Goal: Communication & Community: Share content

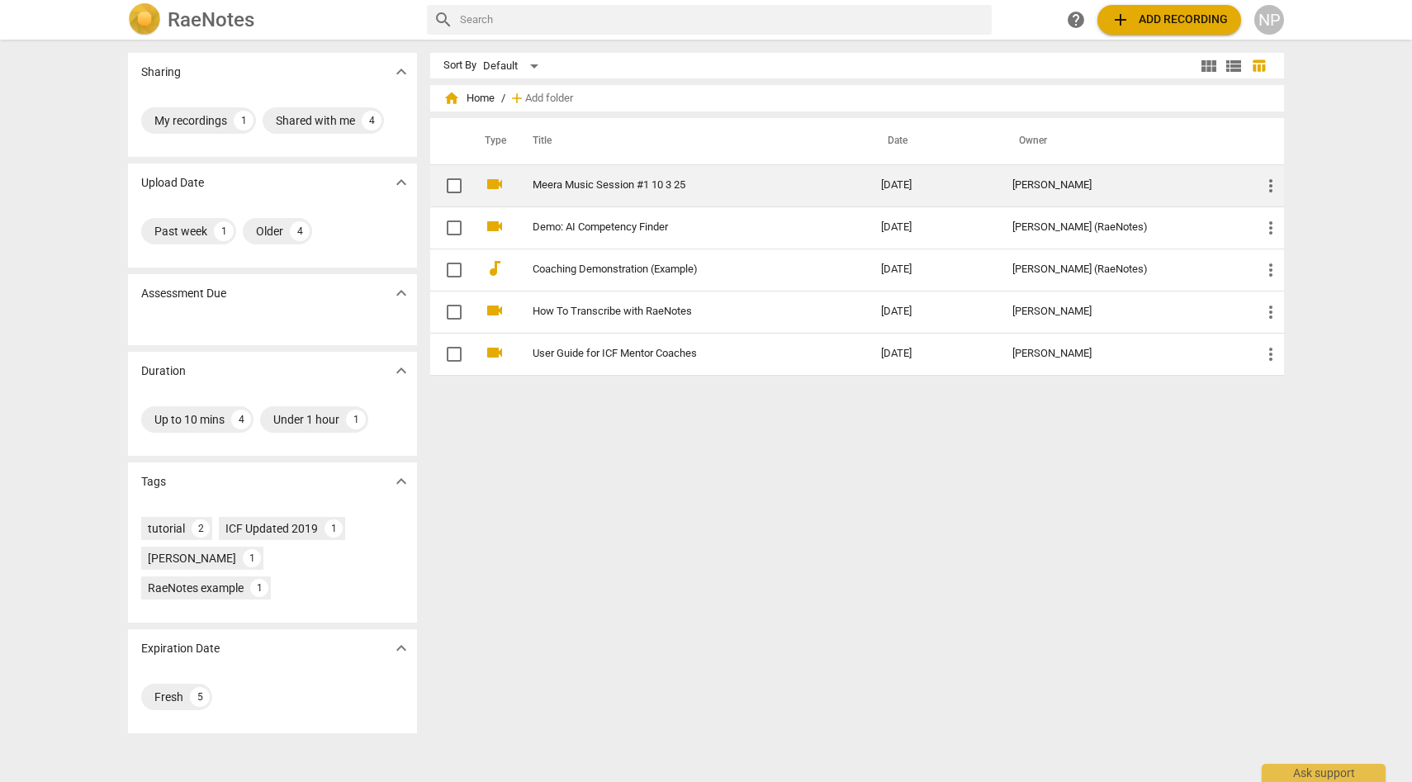
click at [714, 173] on td "Meera Music Session #1 10 3 25" at bounding box center [690, 185] width 355 height 42
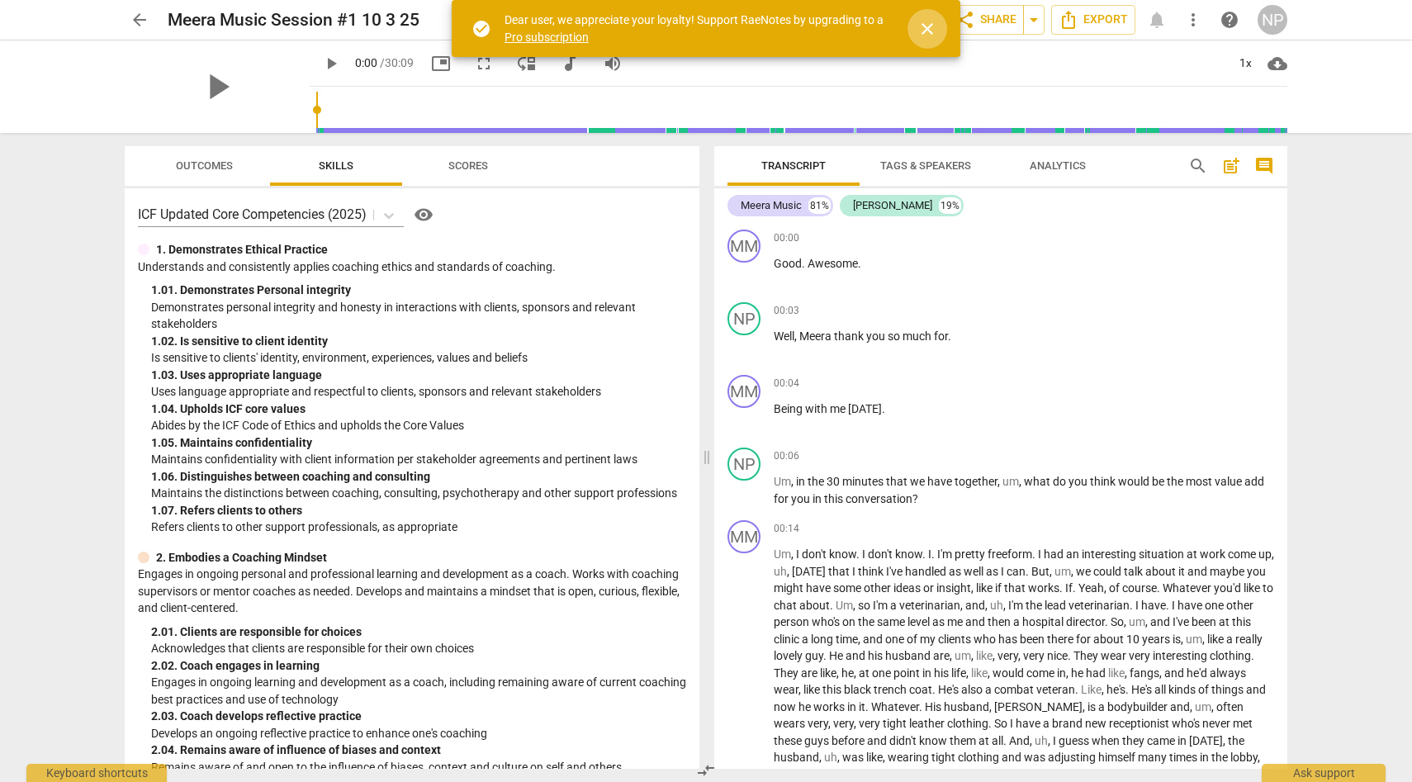
click at [930, 28] on span "close" at bounding box center [927, 29] width 20 height 20
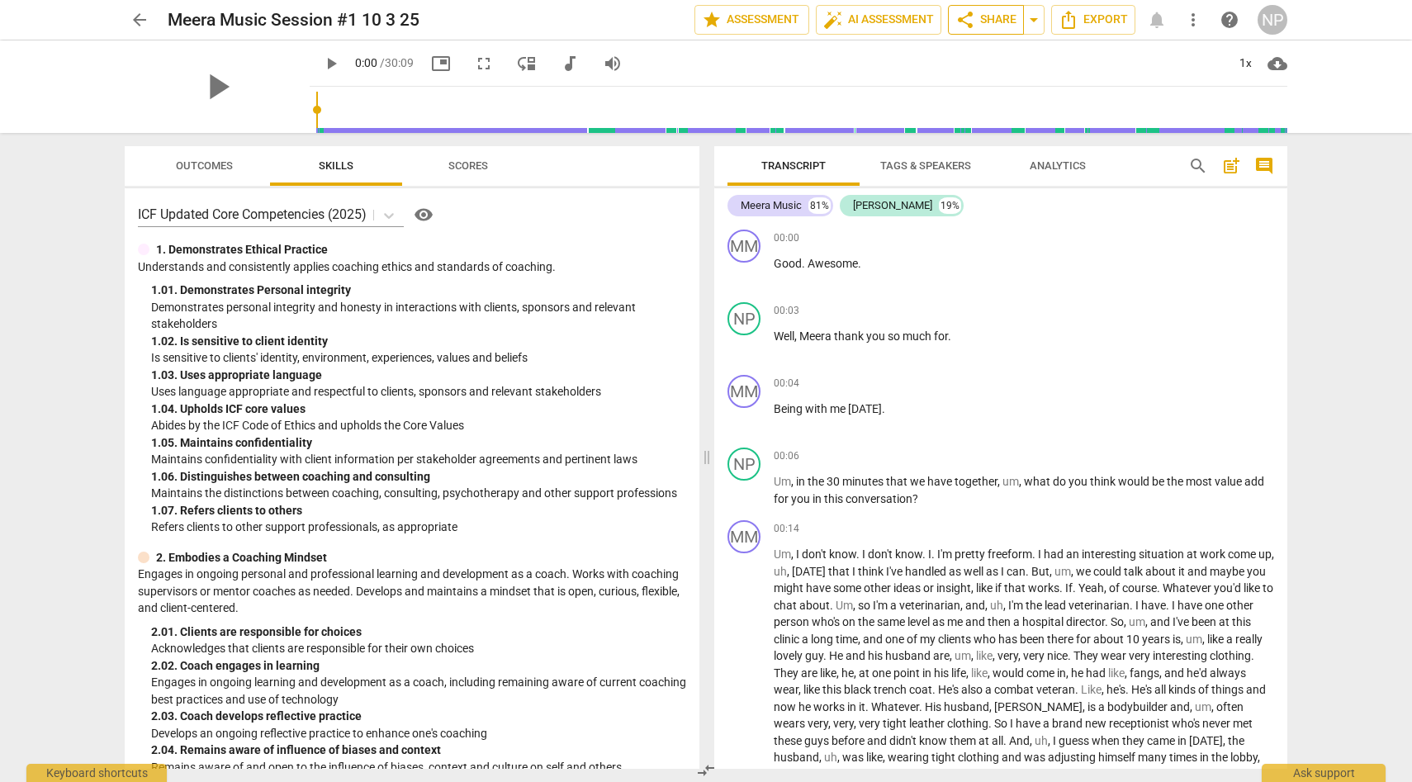
click at [965, 24] on span "share" at bounding box center [965, 20] width 20 height 20
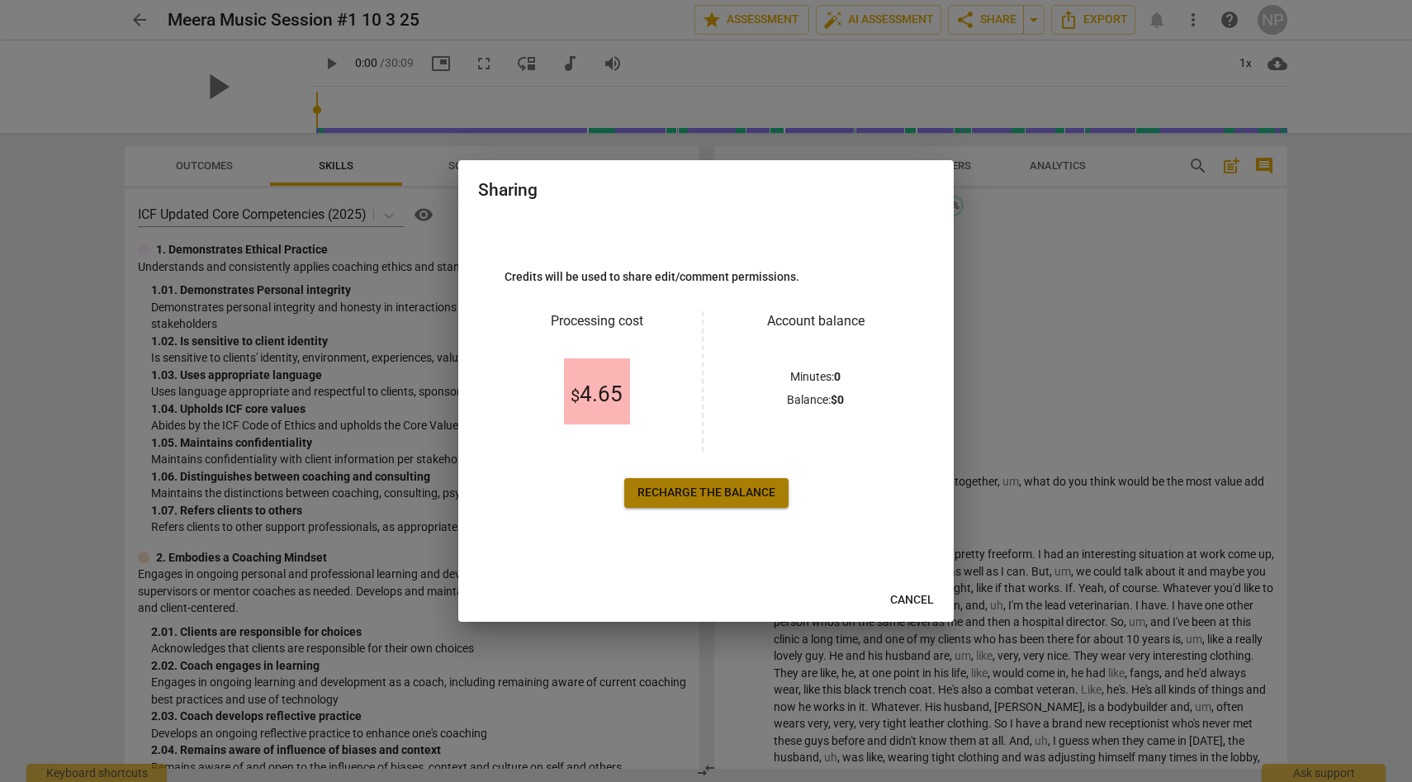
click at [723, 486] on span "Recharge the balance" at bounding box center [706, 493] width 138 height 17
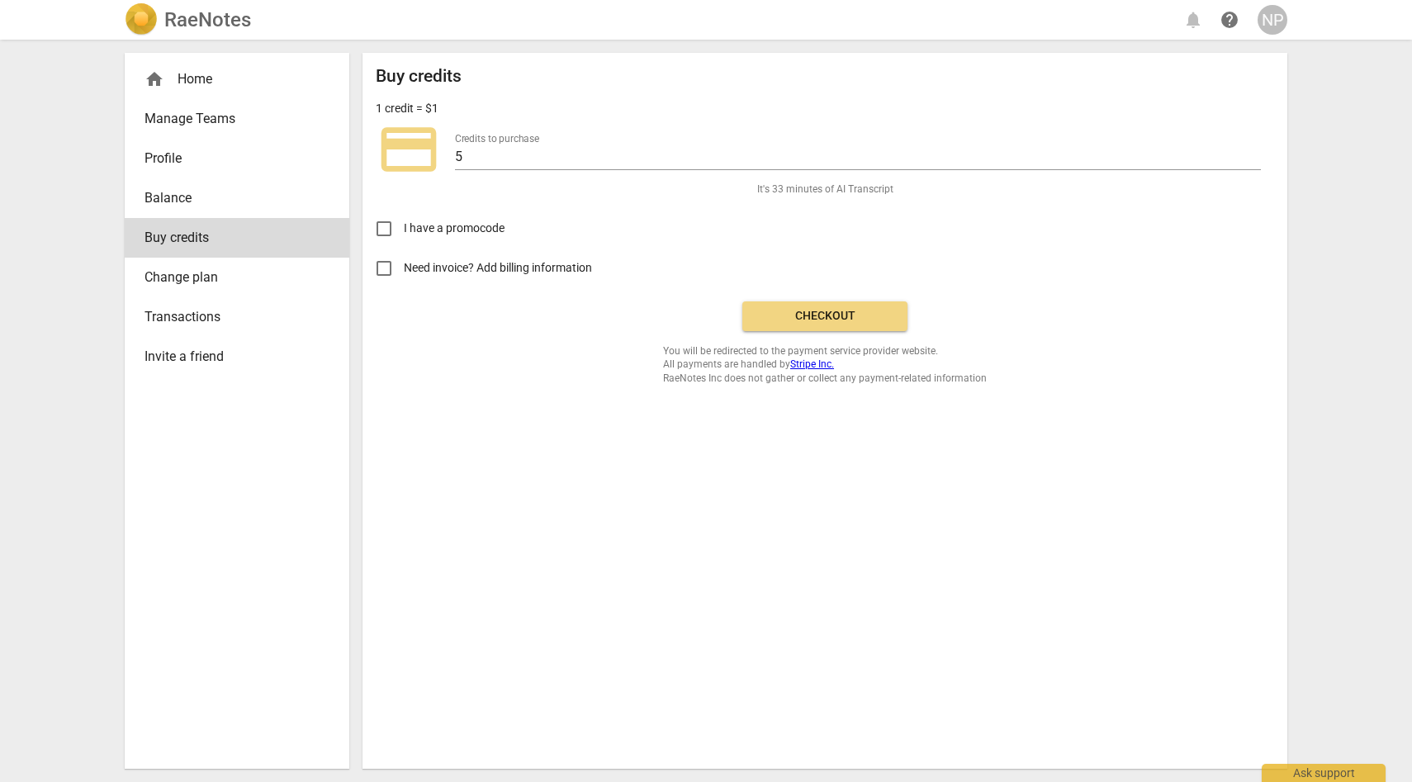
click at [212, 207] on span "Balance" at bounding box center [230, 198] width 172 height 20
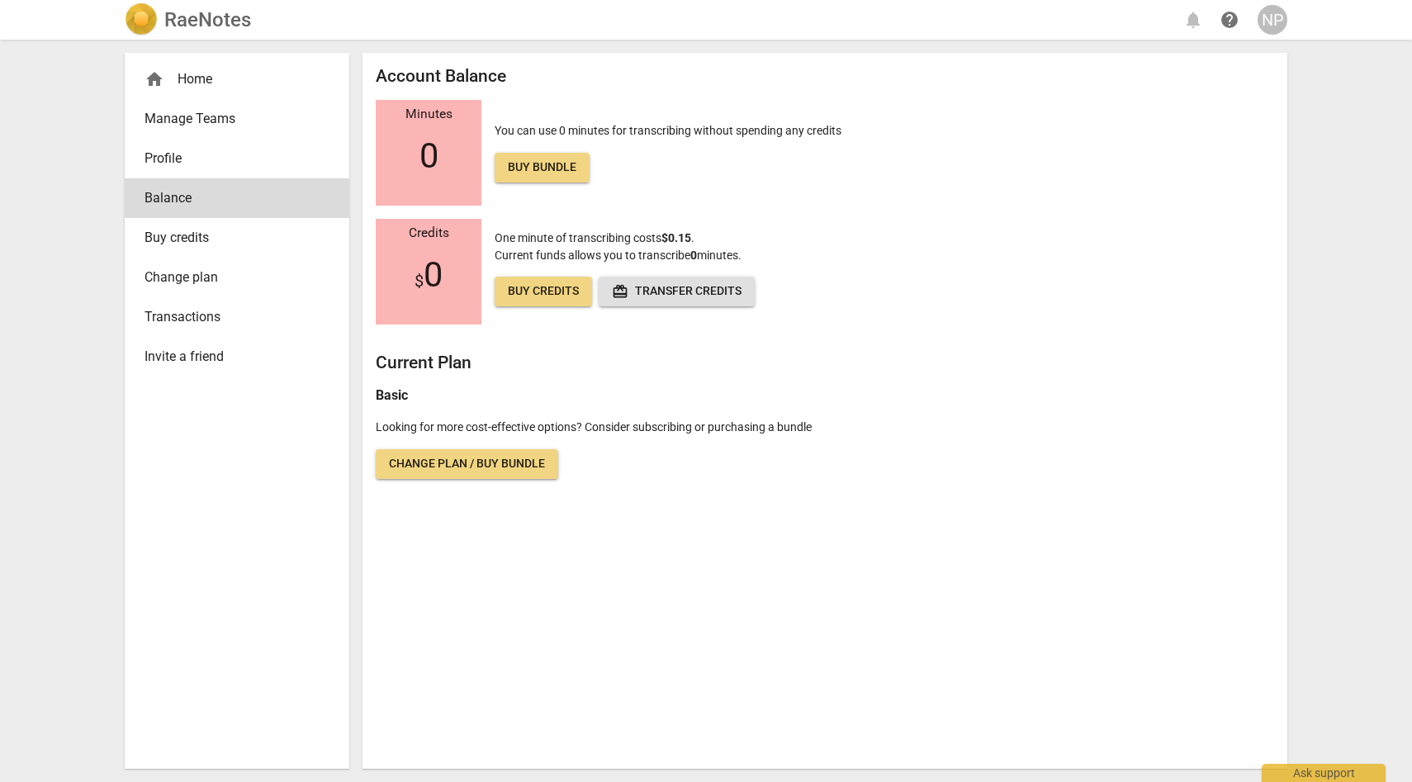
click at [196, 250] on link "Buy credits" at bounding box center [237, 238] width 225 height 40
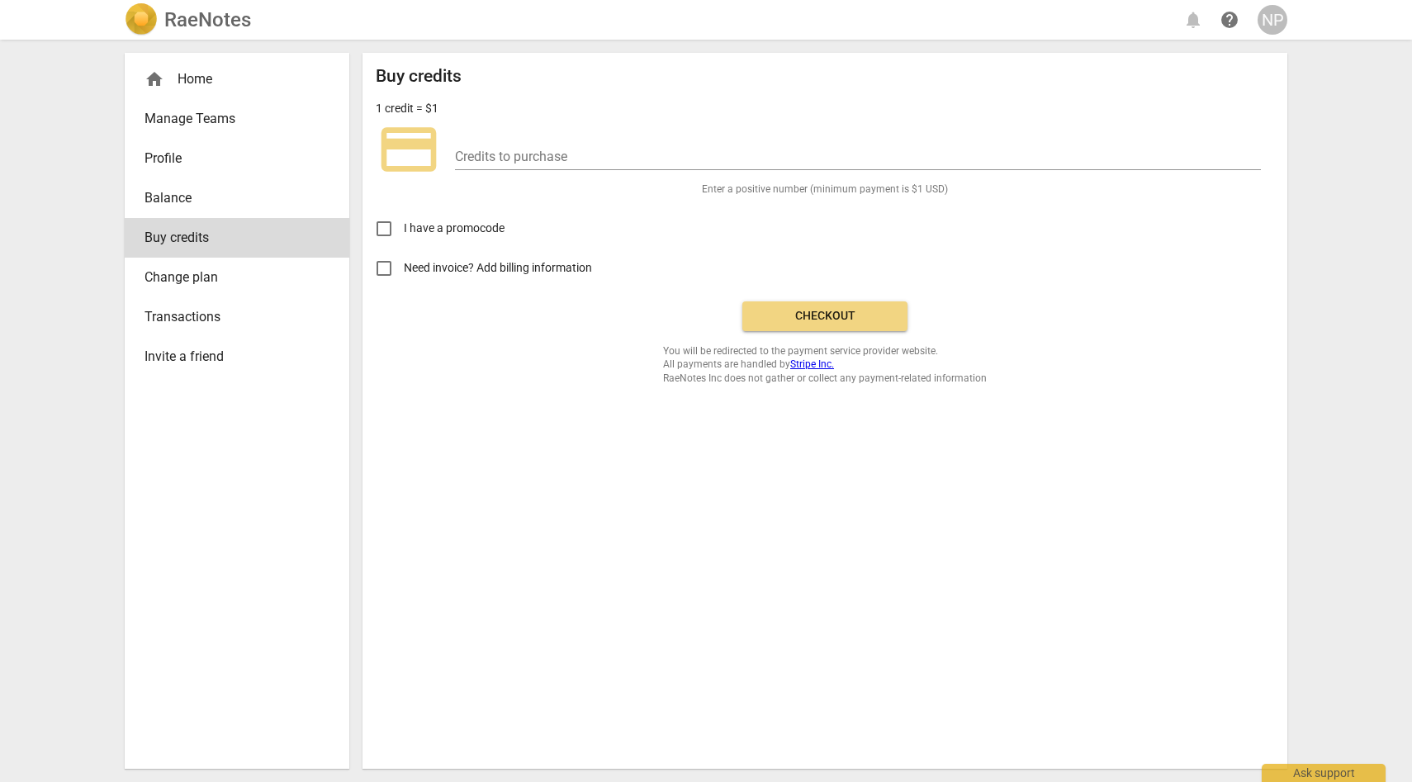
click at [189, 165] on span "Profile" at bounding box center [230, 159] width 172 height 20
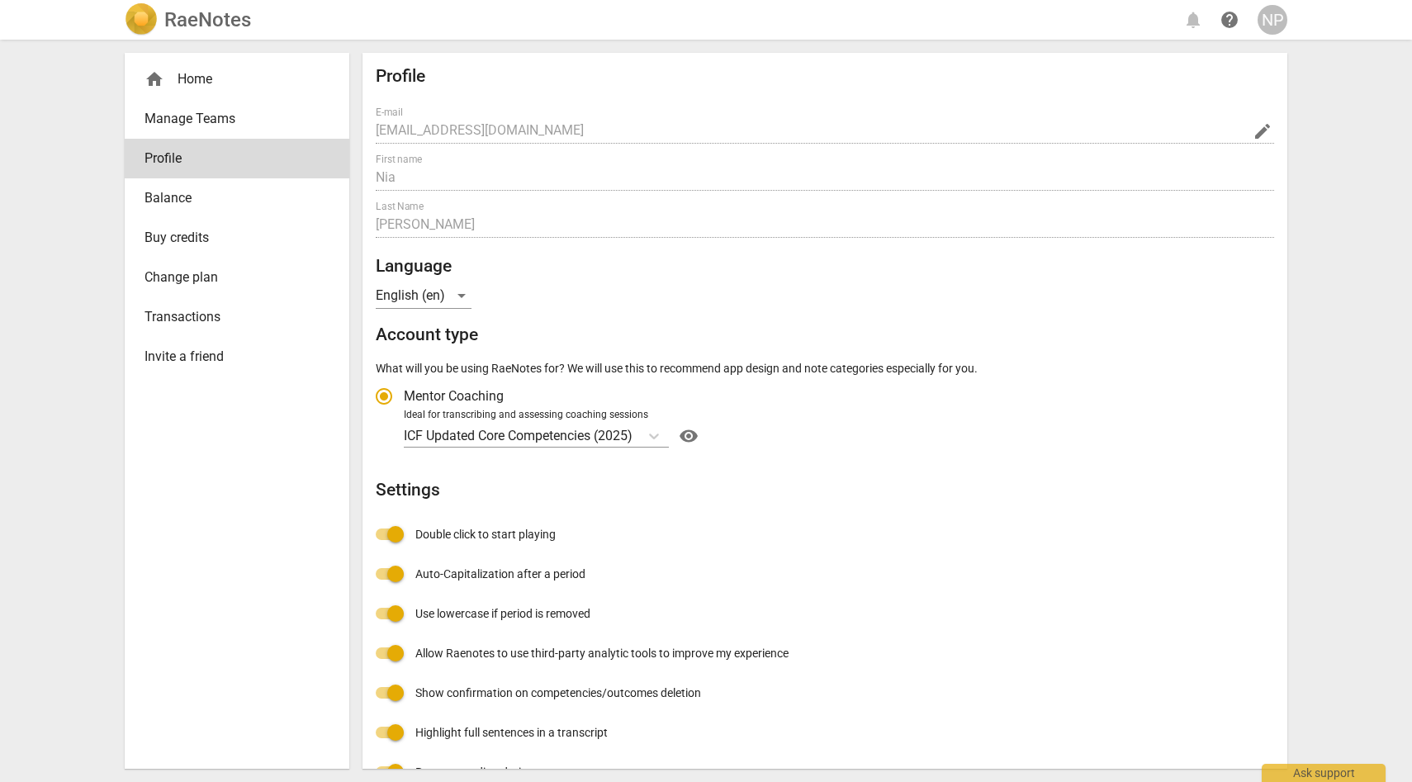
radio input "false"
click at [189, 196] on span "Balance" at bounding box center [230, 198] width 172 height 20
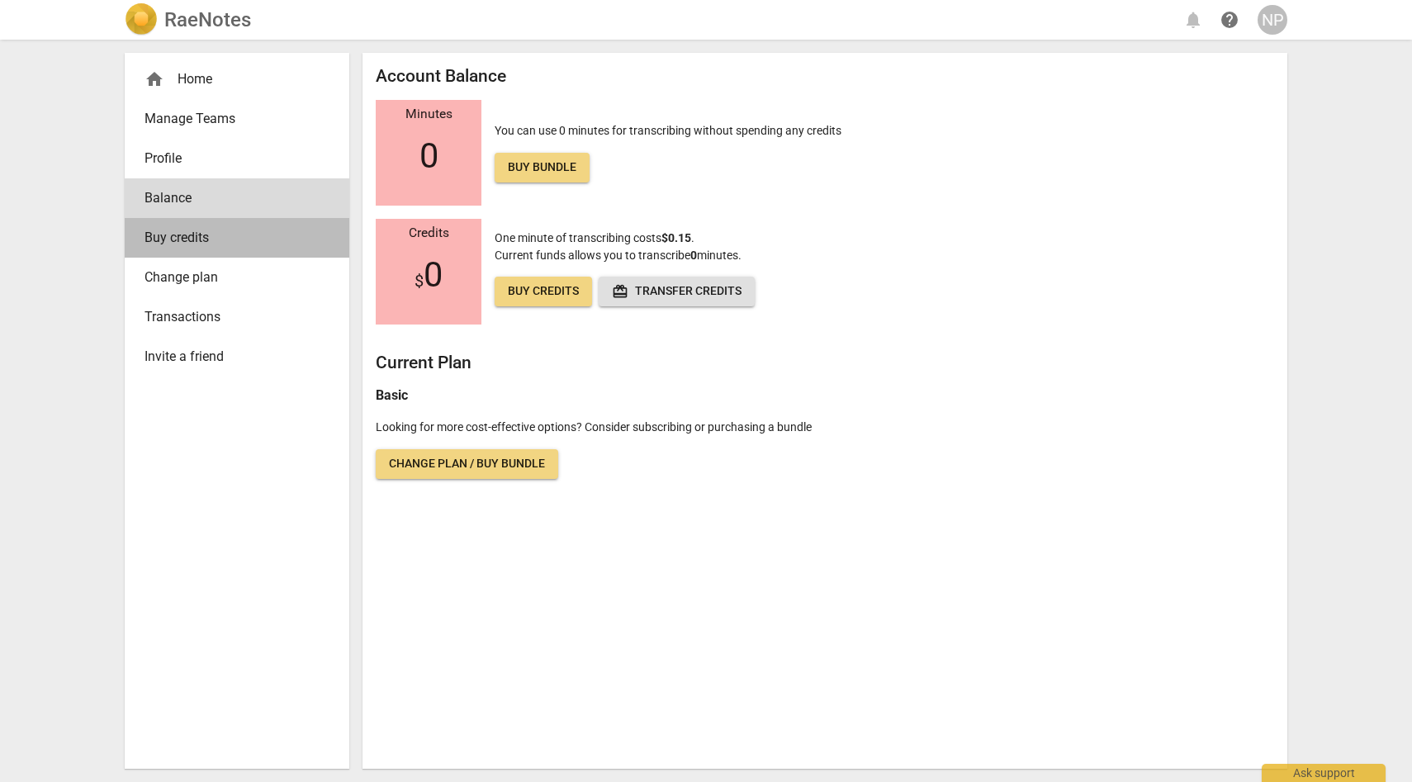
click at [201, 239] on span "Buy credits" at bounding box center [230, 238] width 172 height 20
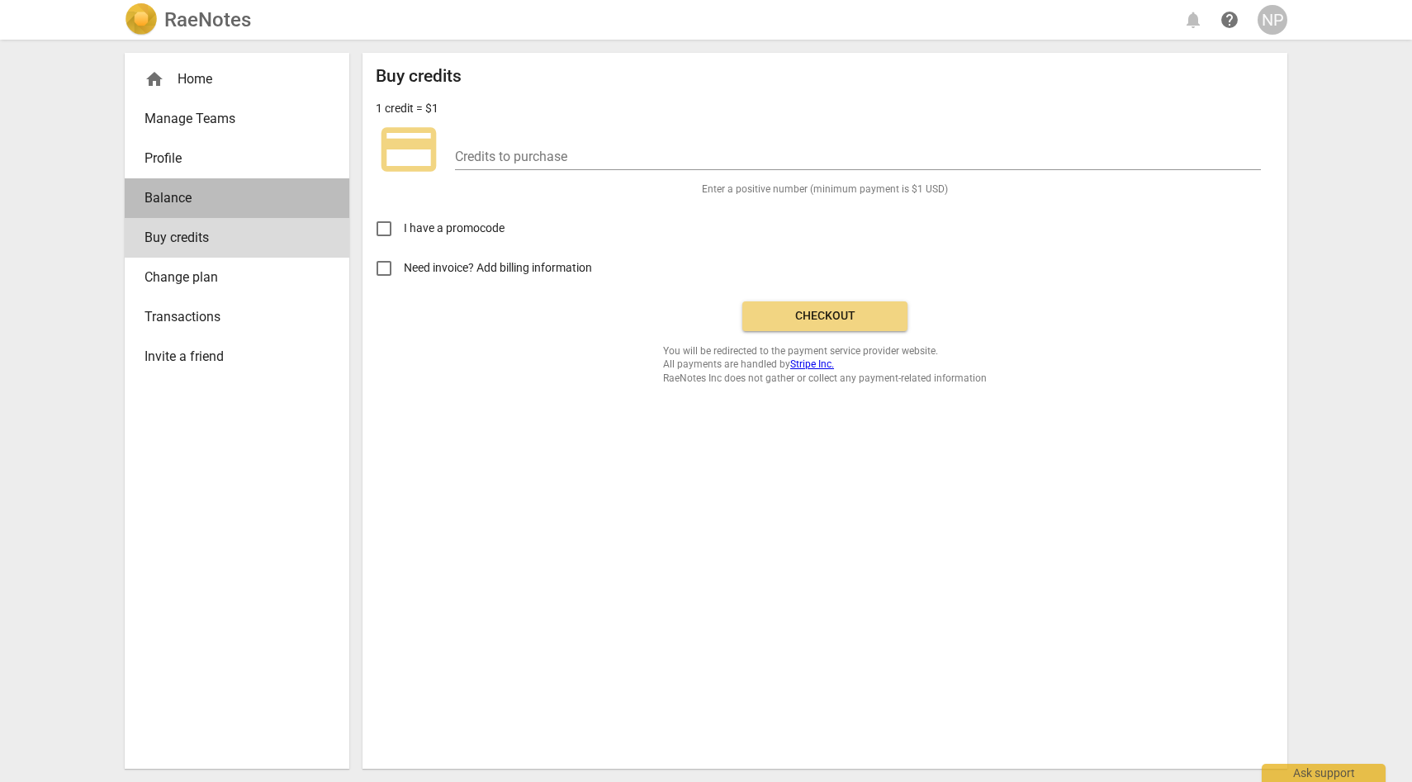
click at [189, 204] on span "Balance" at bounding box center [230, 198] width 172 height 20
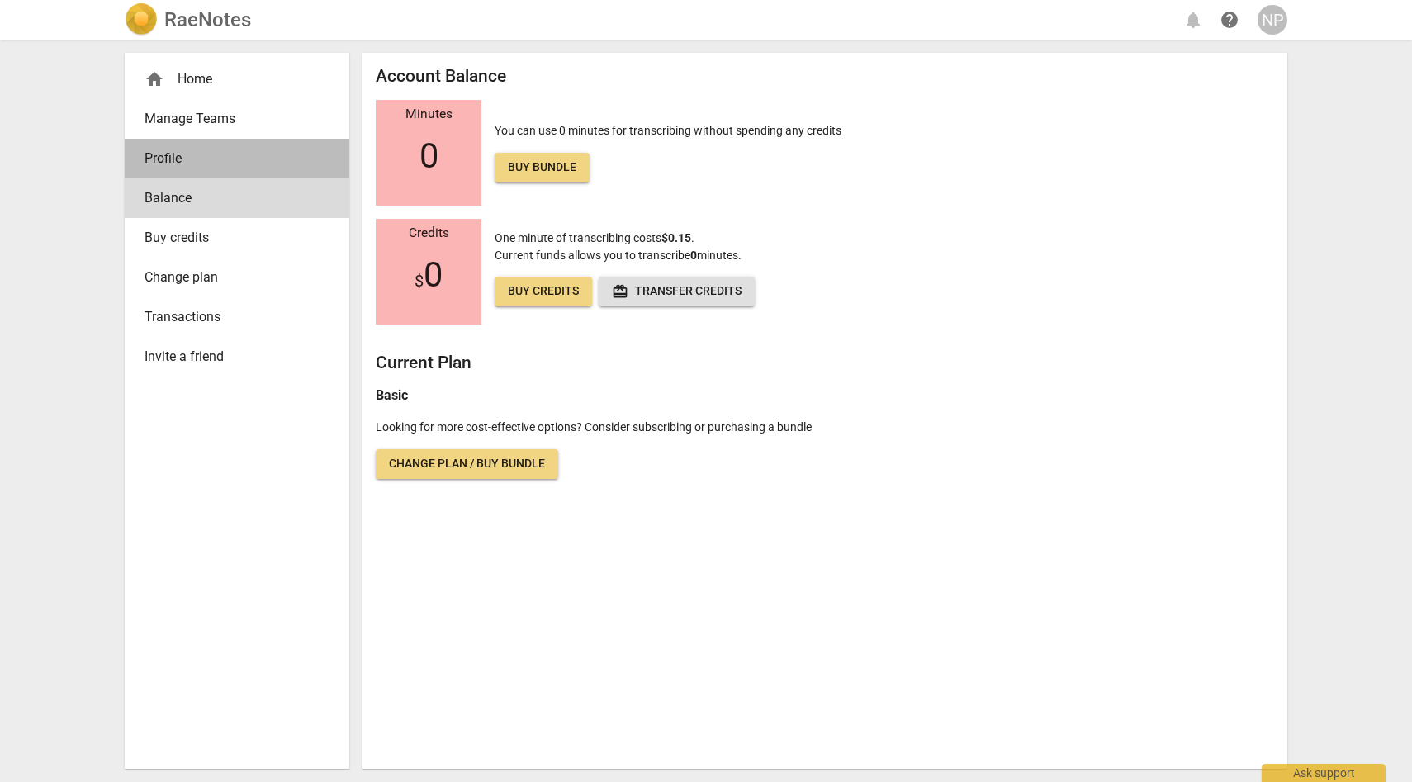
click at [252, 154] on span "Profile" at bounding box center [230, 159] width 172 height 20
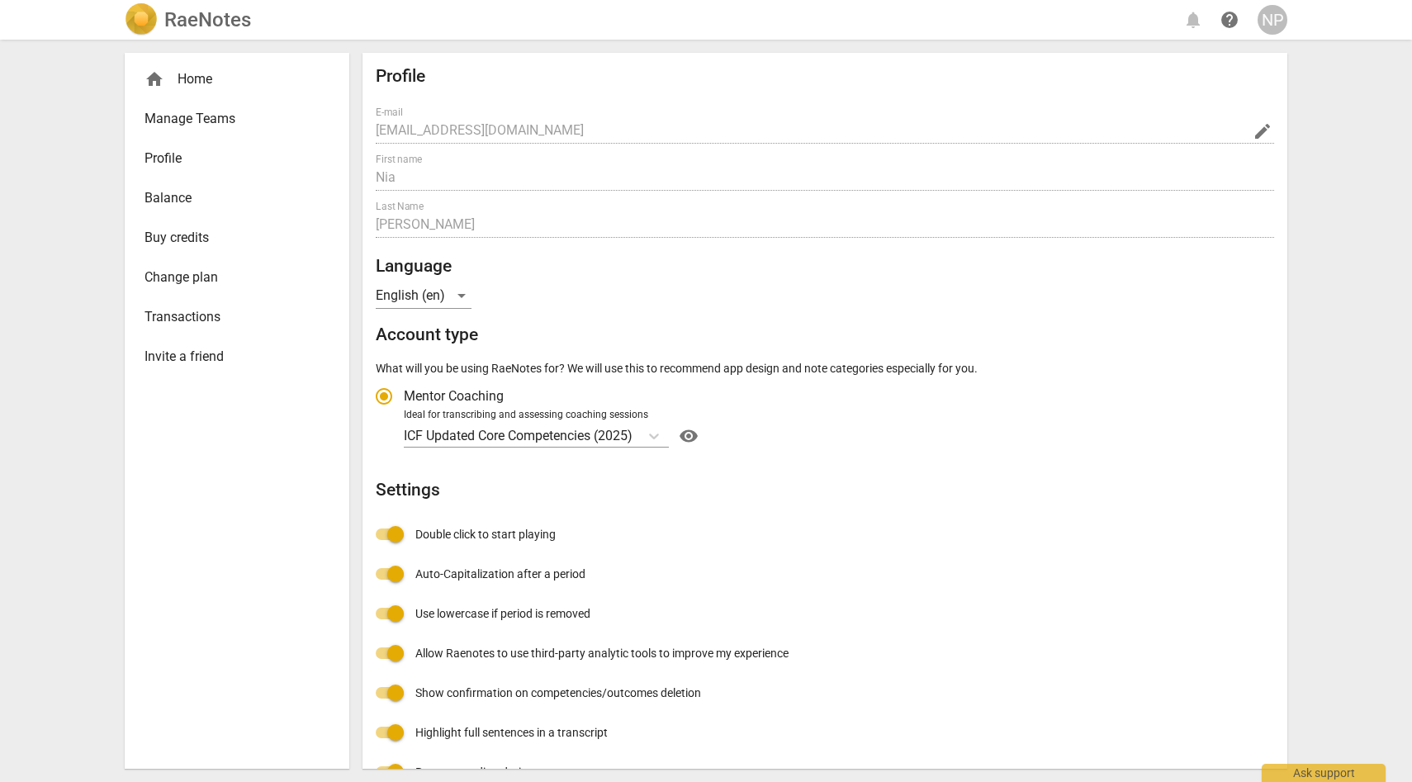
radio input "false"
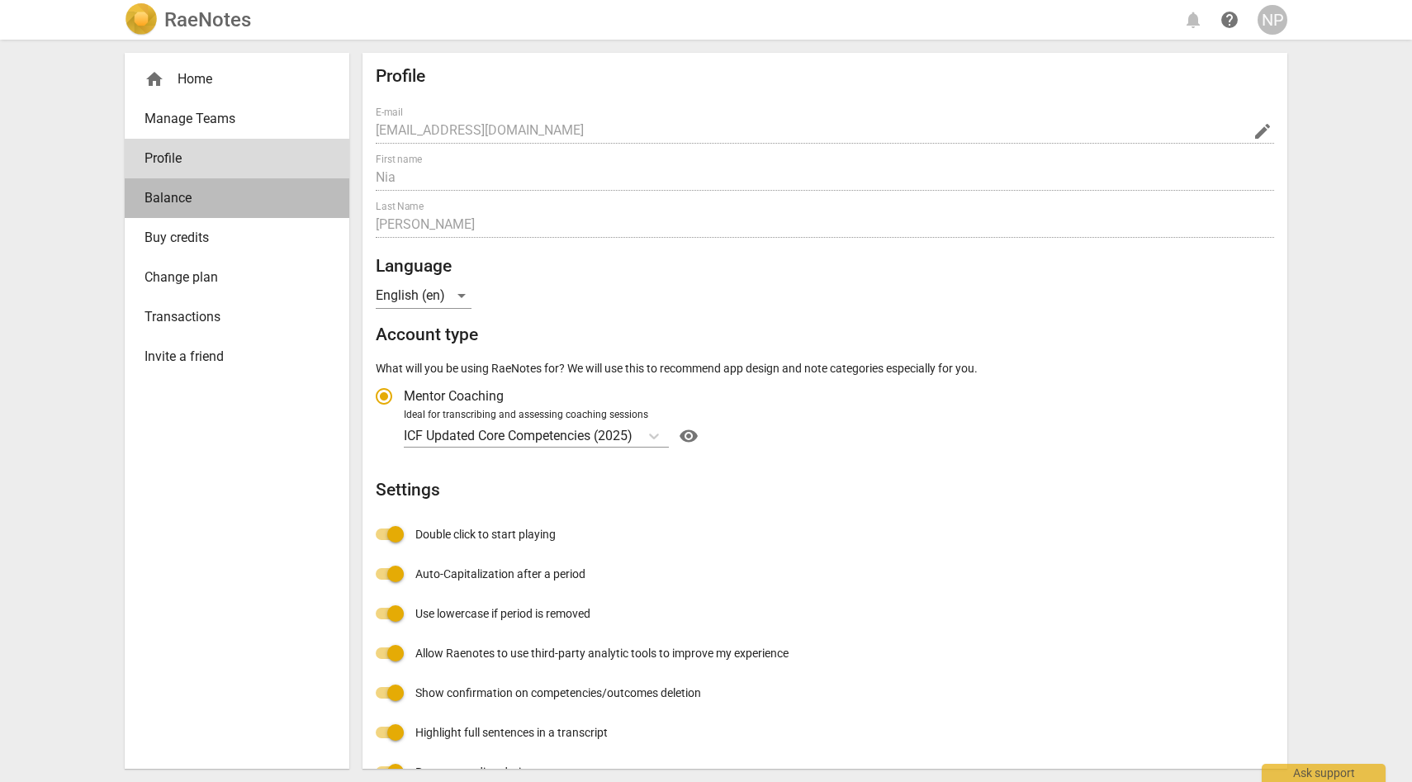
click at [224, 186] on link "Balance" at bounding box center [237, 198] width 225 height 40
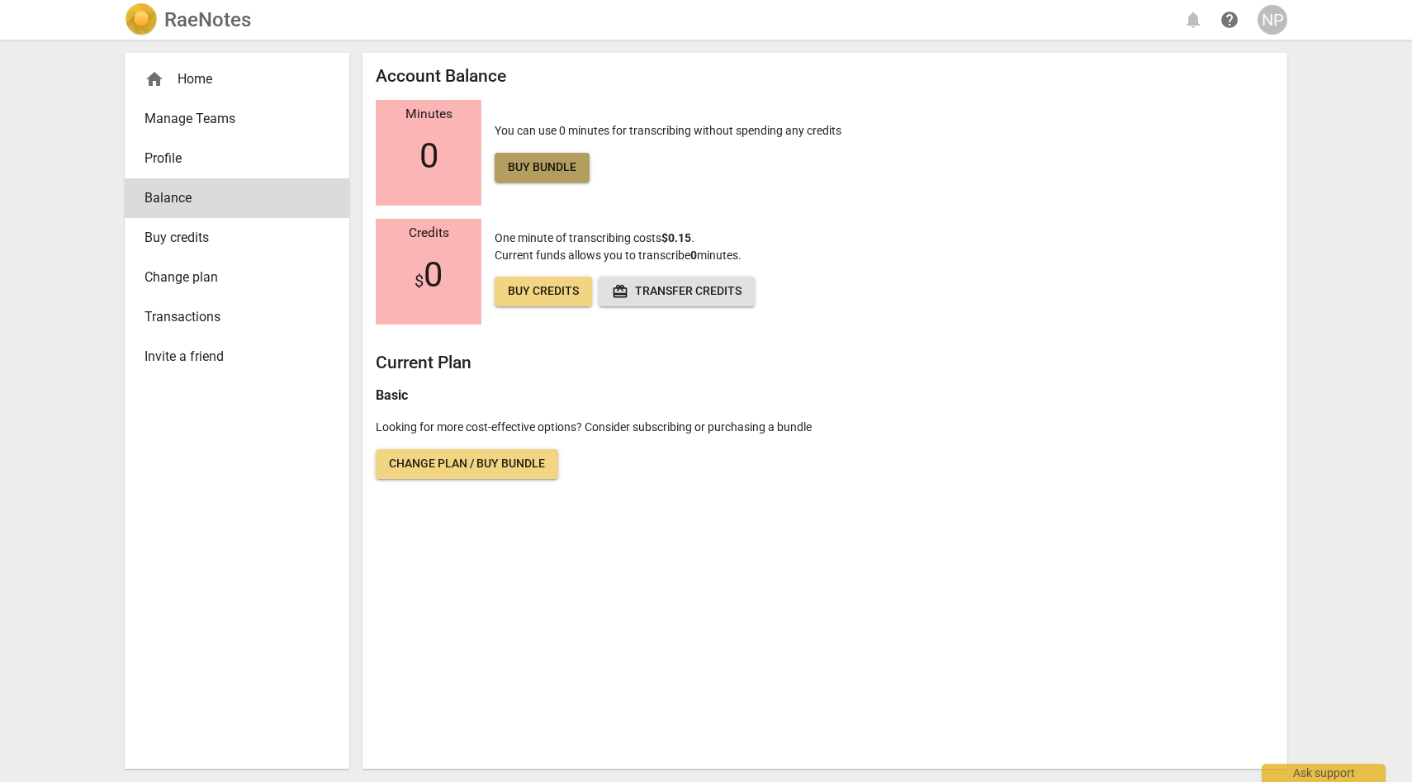
click at [577, 168] on link "Buy bundle" at bounding box center [542, 168] width 95 height 30
click at [542, 298] on span "Buy credits" at bounding box center [543, 291] width 71 height 17
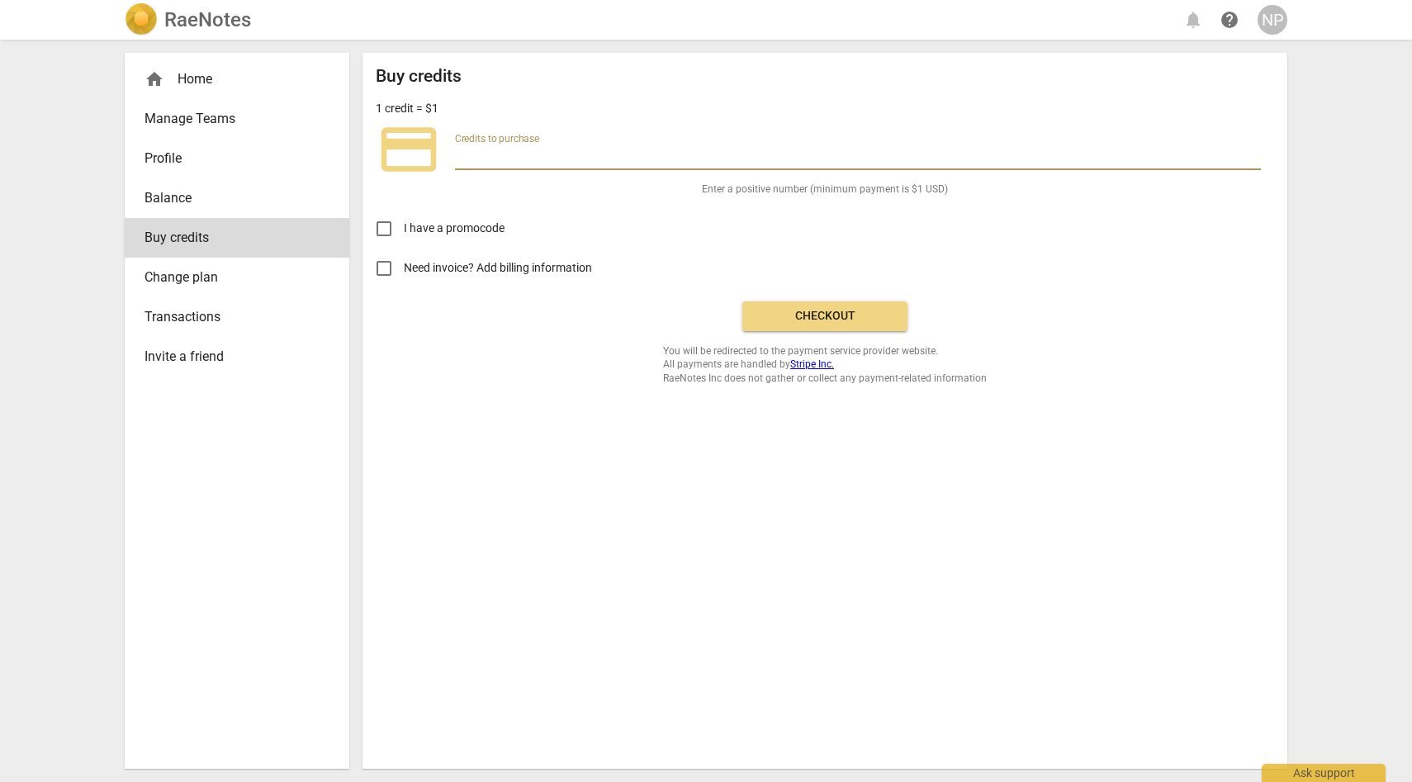
click at [660, 149] on input "number" at bounding box center [858, 158] width 806 height 24
type input "10"
click at [582, 374] on div "Buy credits 1 credit = $1 credit_card Credits to purchase 10 It's 66 minutes of…" at bounding box center [825, 225] width 898 height 319
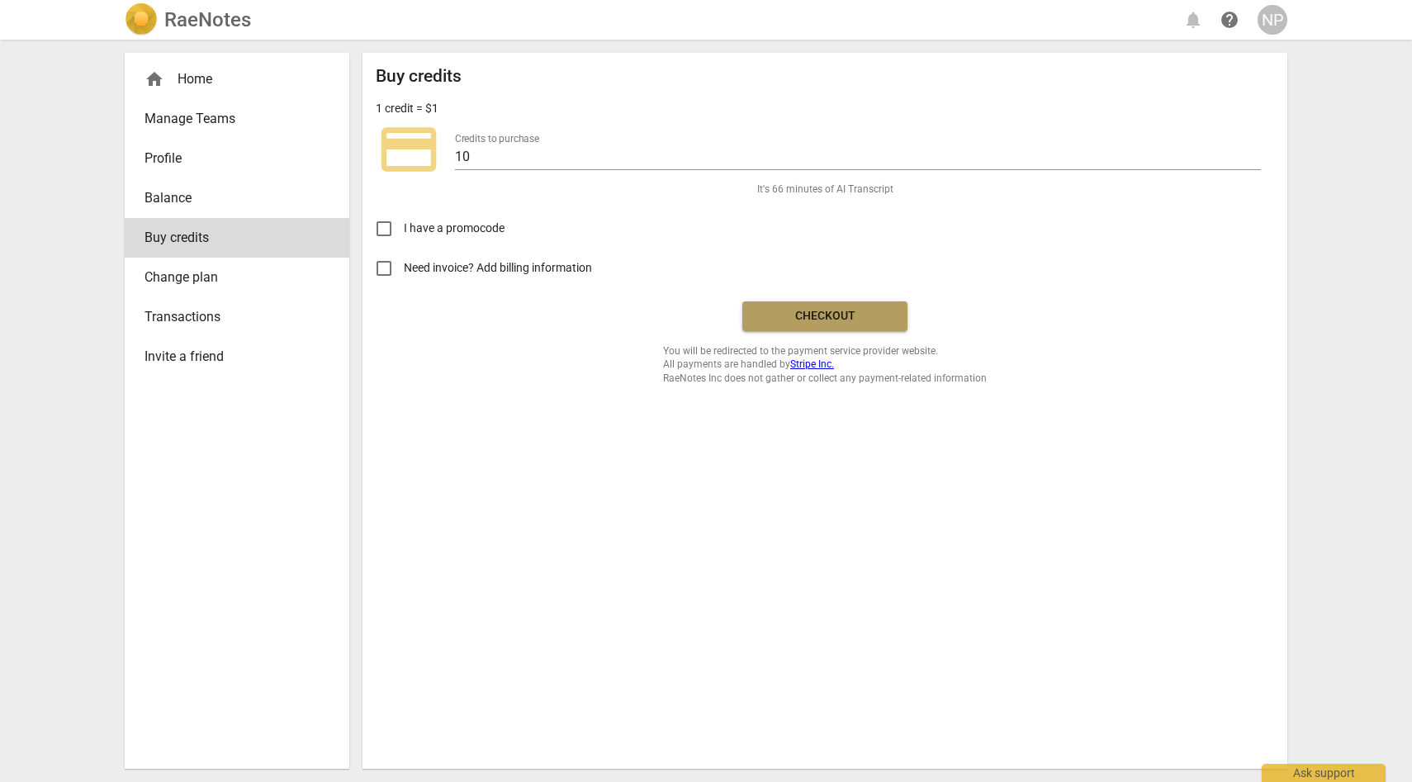
click at [794, 321] on span "Checkout" at bounding box center [824, 316] width 139 height 17
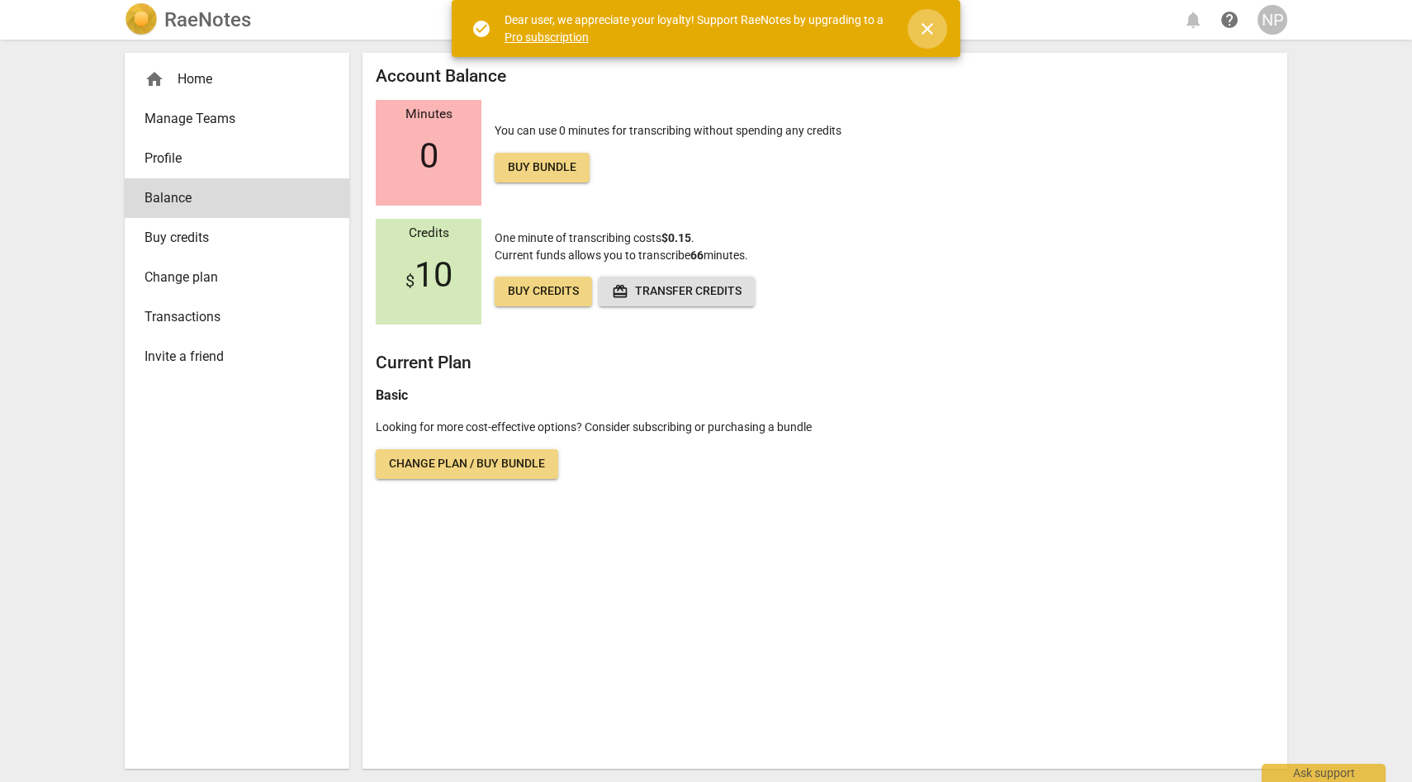
click at [936, 26] on span "close" at bounding box center [927, 29] width 20 height 20
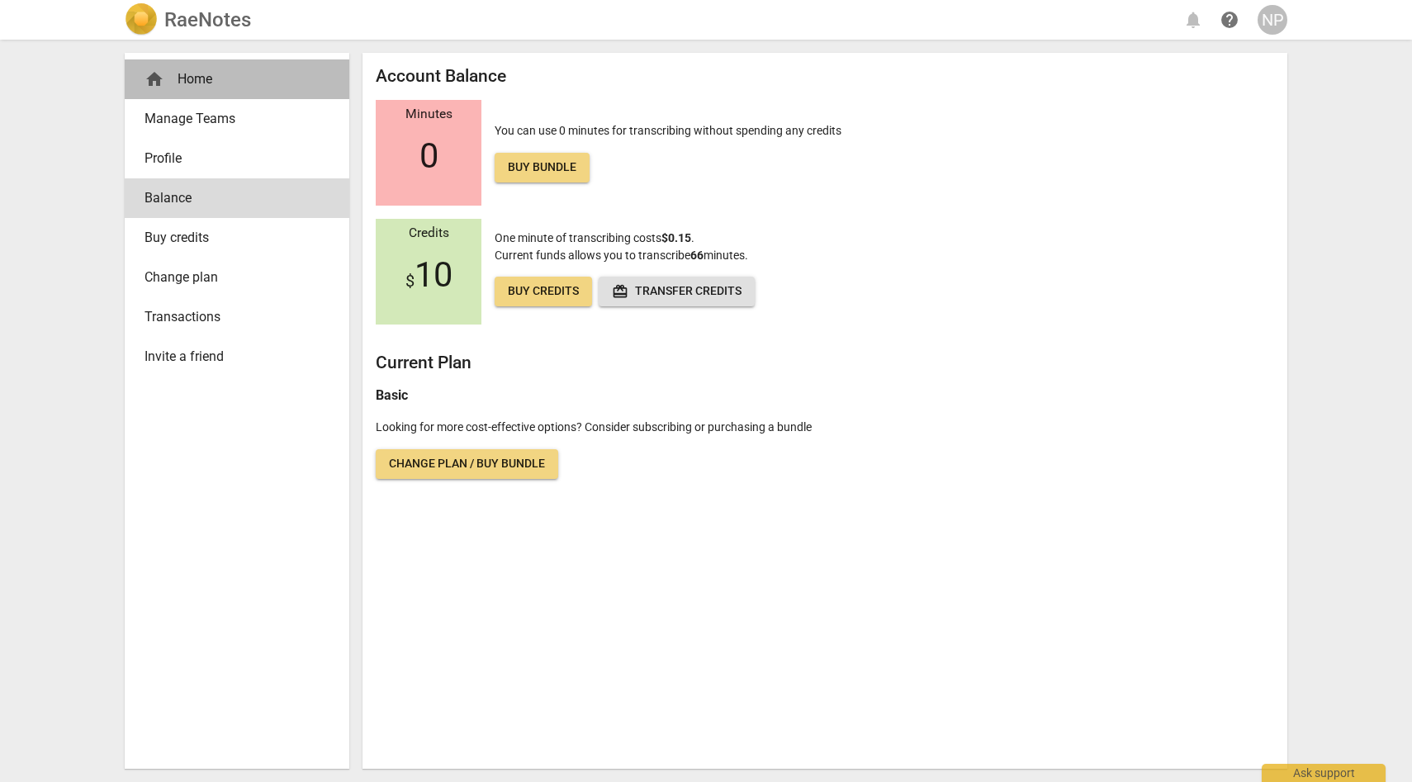
click at [173, 62] on div "home Home" at bounding box center [237, 79] width 225 height 40
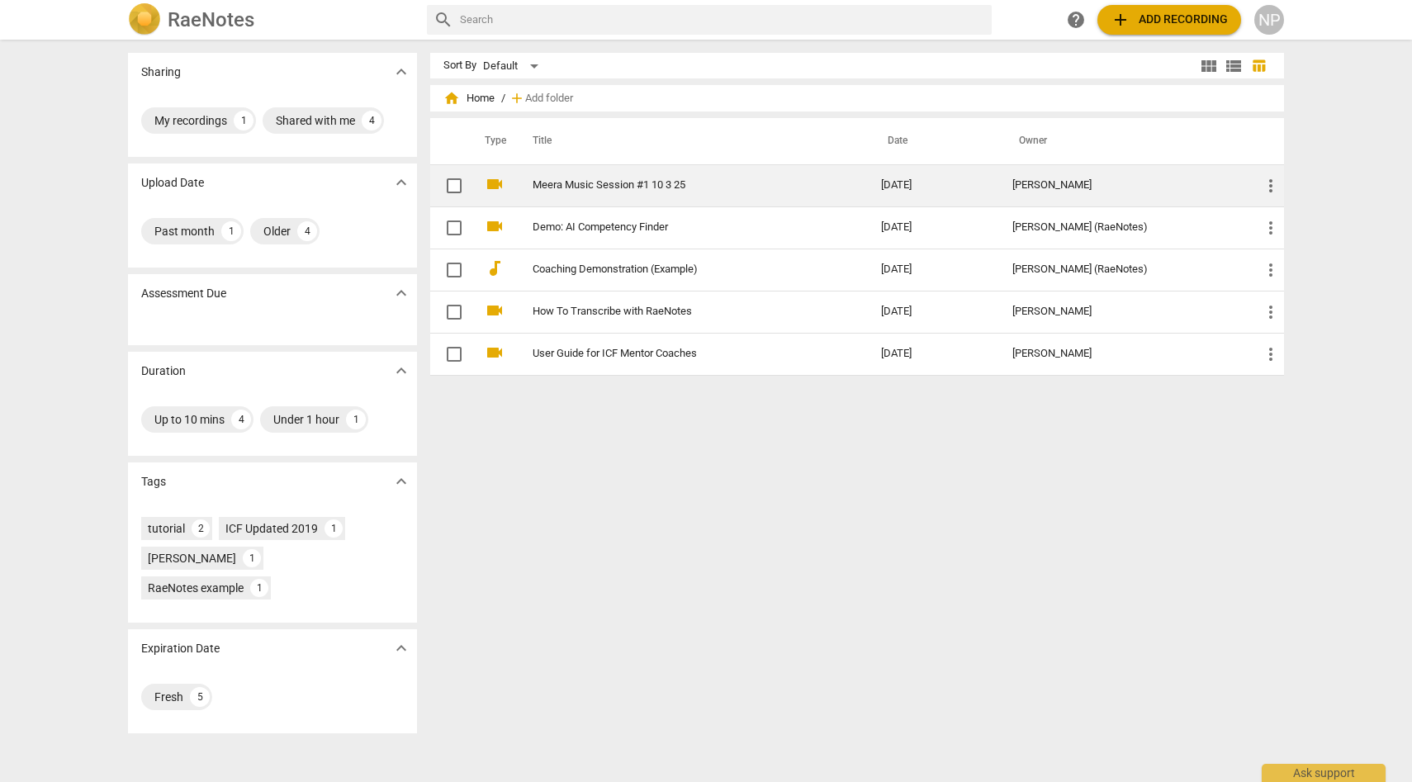
click at [788, 172] on td "Meera Music Session #1 10 3 25" at bounding box center [690, 185] width 355 height 42
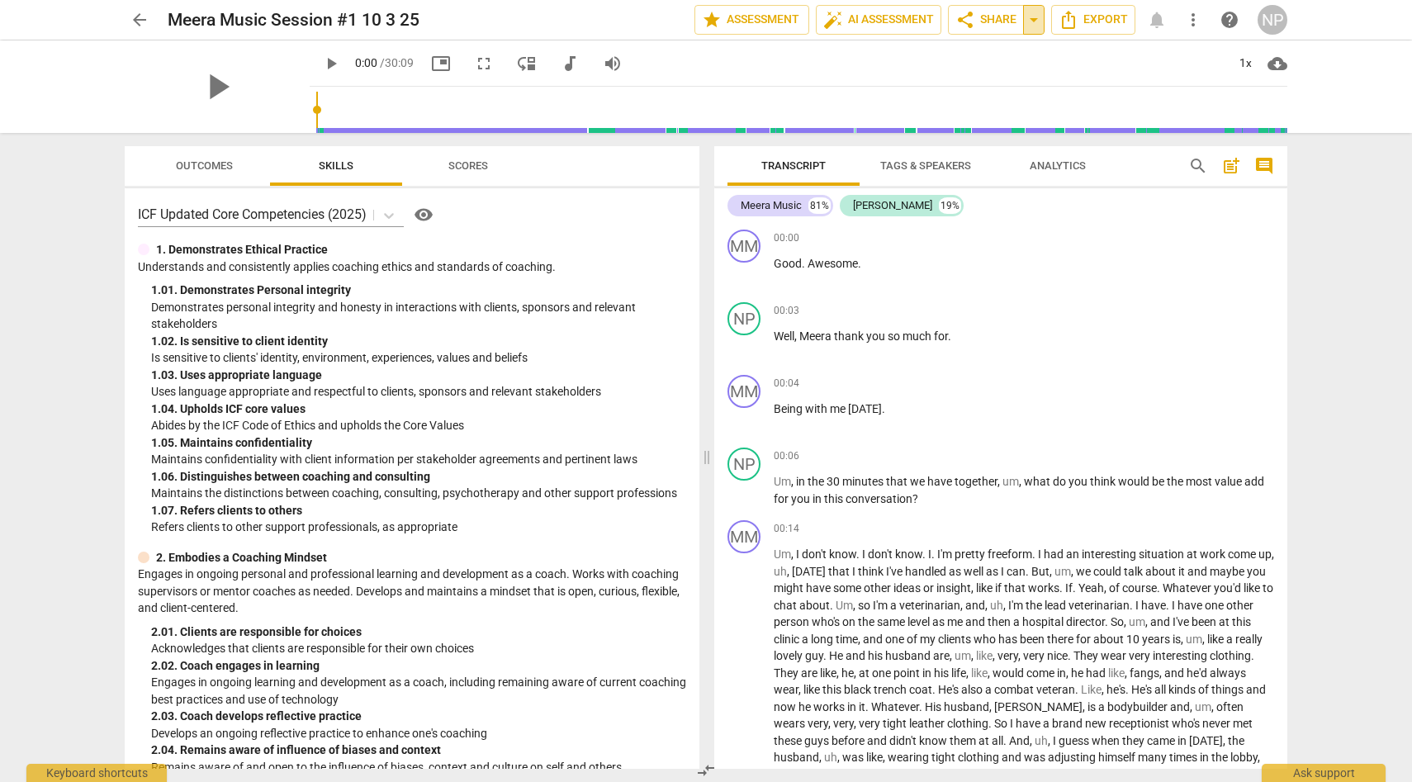
click at [1030, 19] on span "arrow_drop_down" at bounding box center [1034, 20] width 20 height 20
click at [998, 12] on span "share Share" at bounding box center [985, 20] width 61 height 20
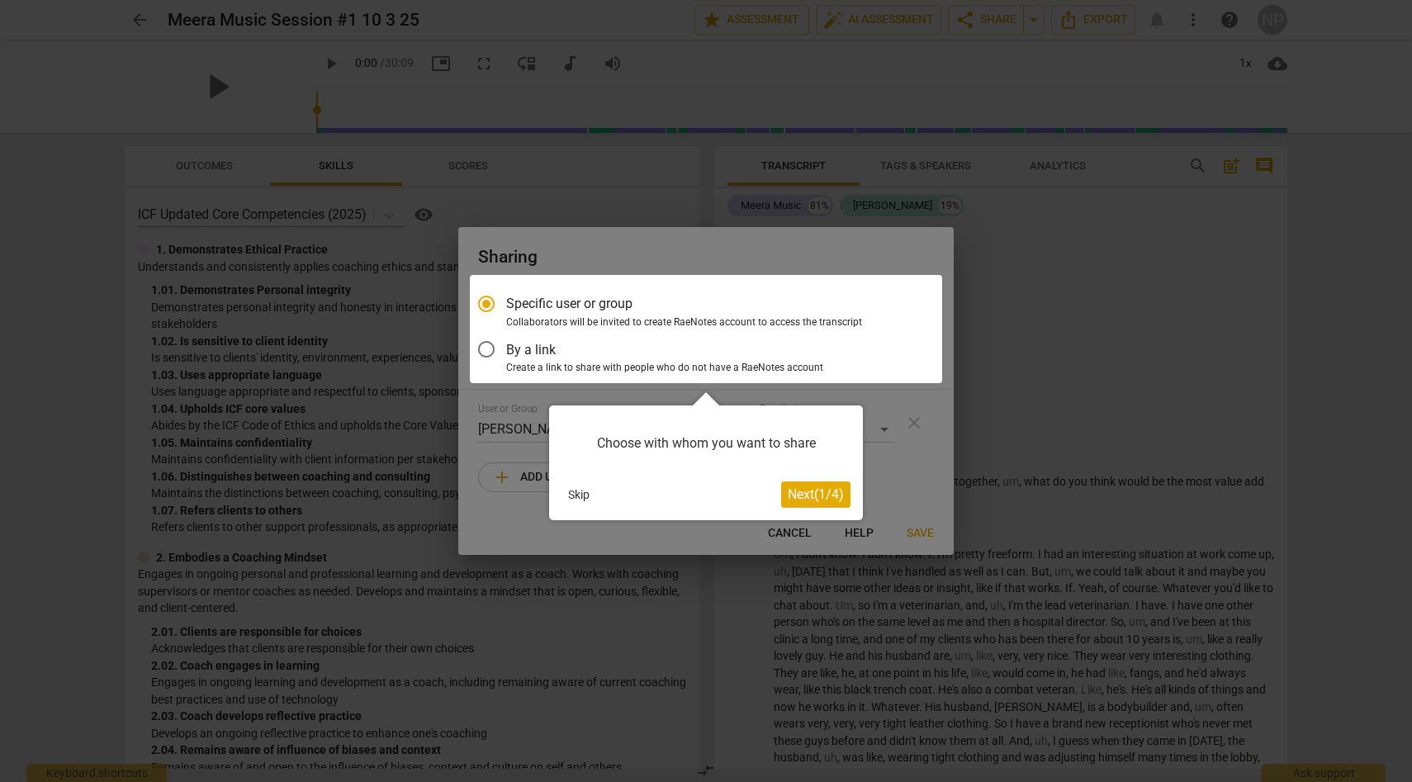
click at [818, 490] on span "Next ( 1 / 4 )" at bounding box center [816, 494] width 56 height 16
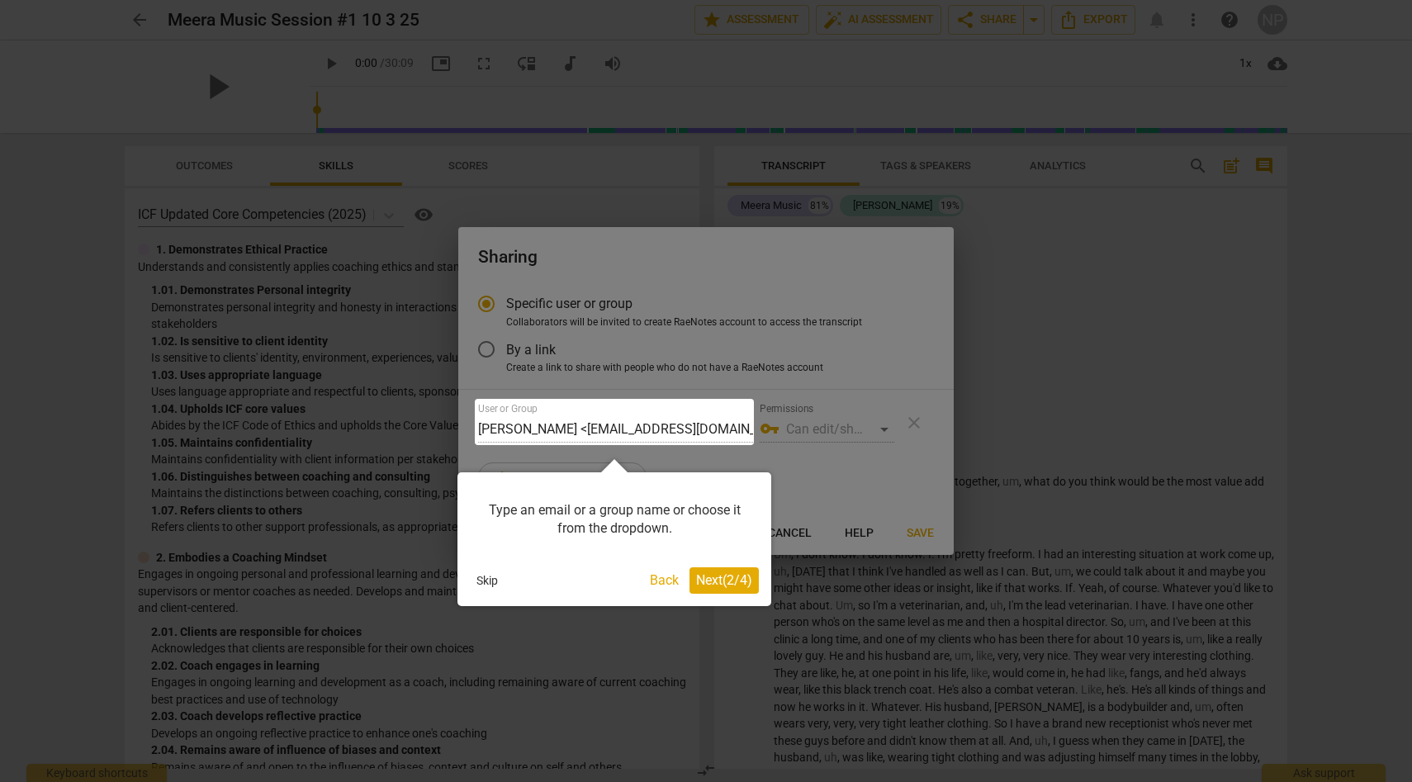
click at [726, 582] on span "Next ( 2 / 4 )" at bounding box center [724, 580] width 56 height 16
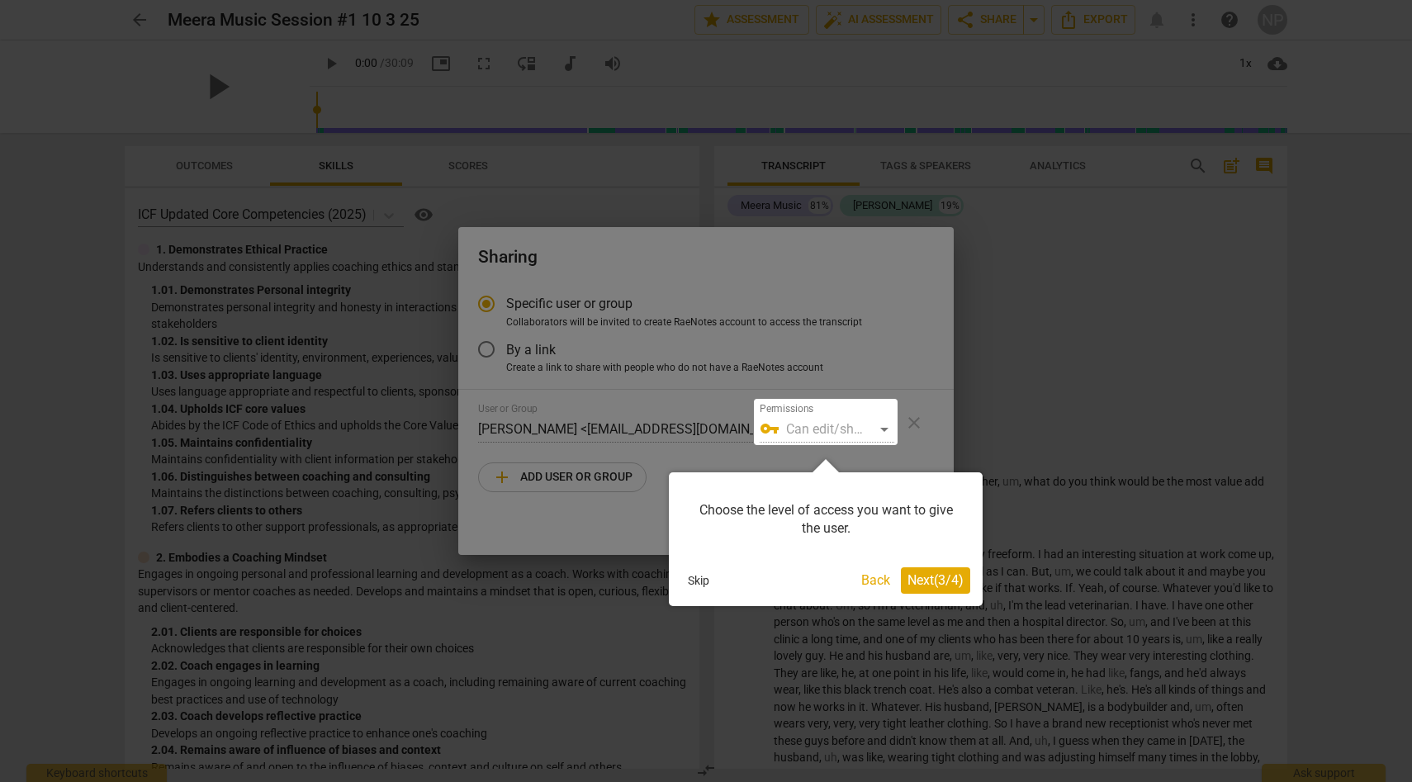
click at [932, 586] on span "Next ( 3 / 4 )" at bounding box center [935, 580] width 56 height 16
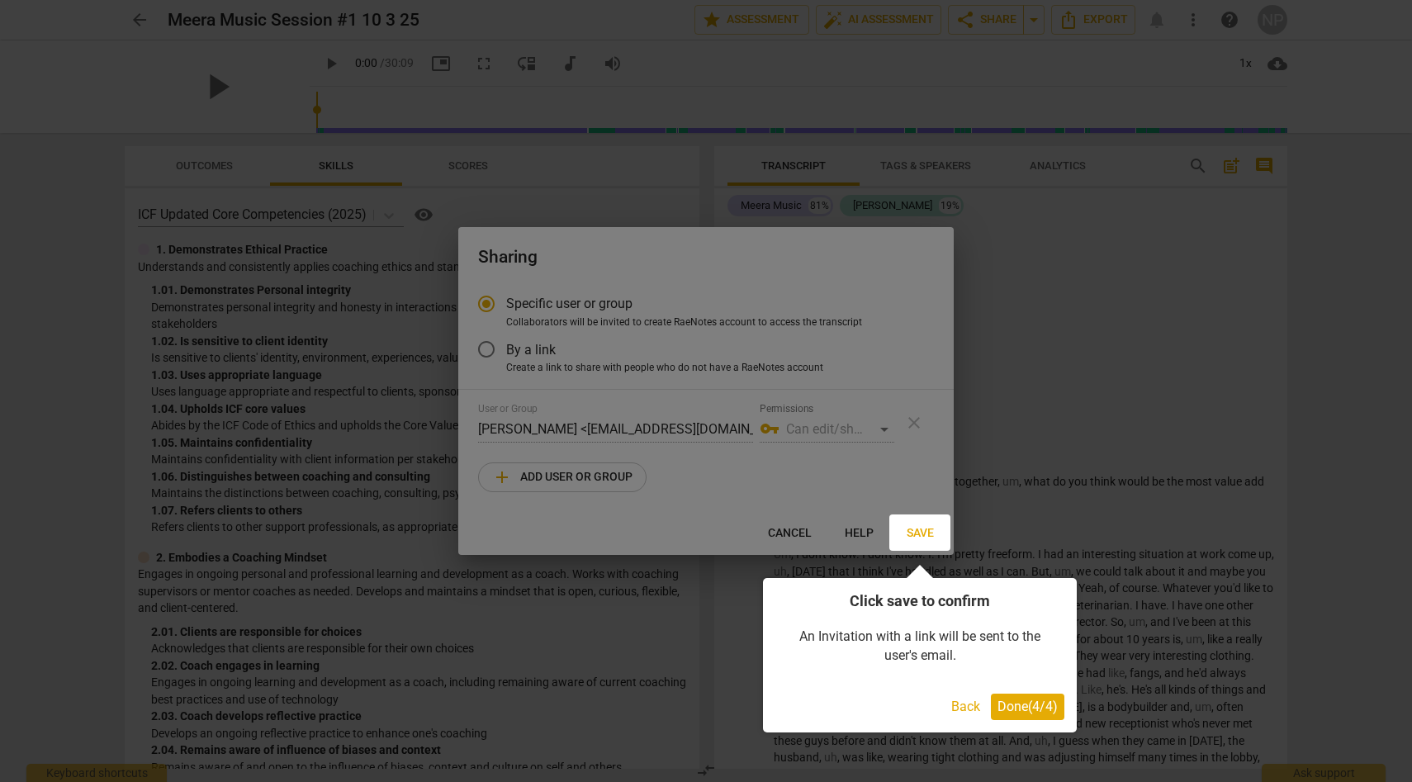
click at [1018, 698] on button "Done ( 4 / 4 )" at bounding box center [1027, 707] width 73 height 26
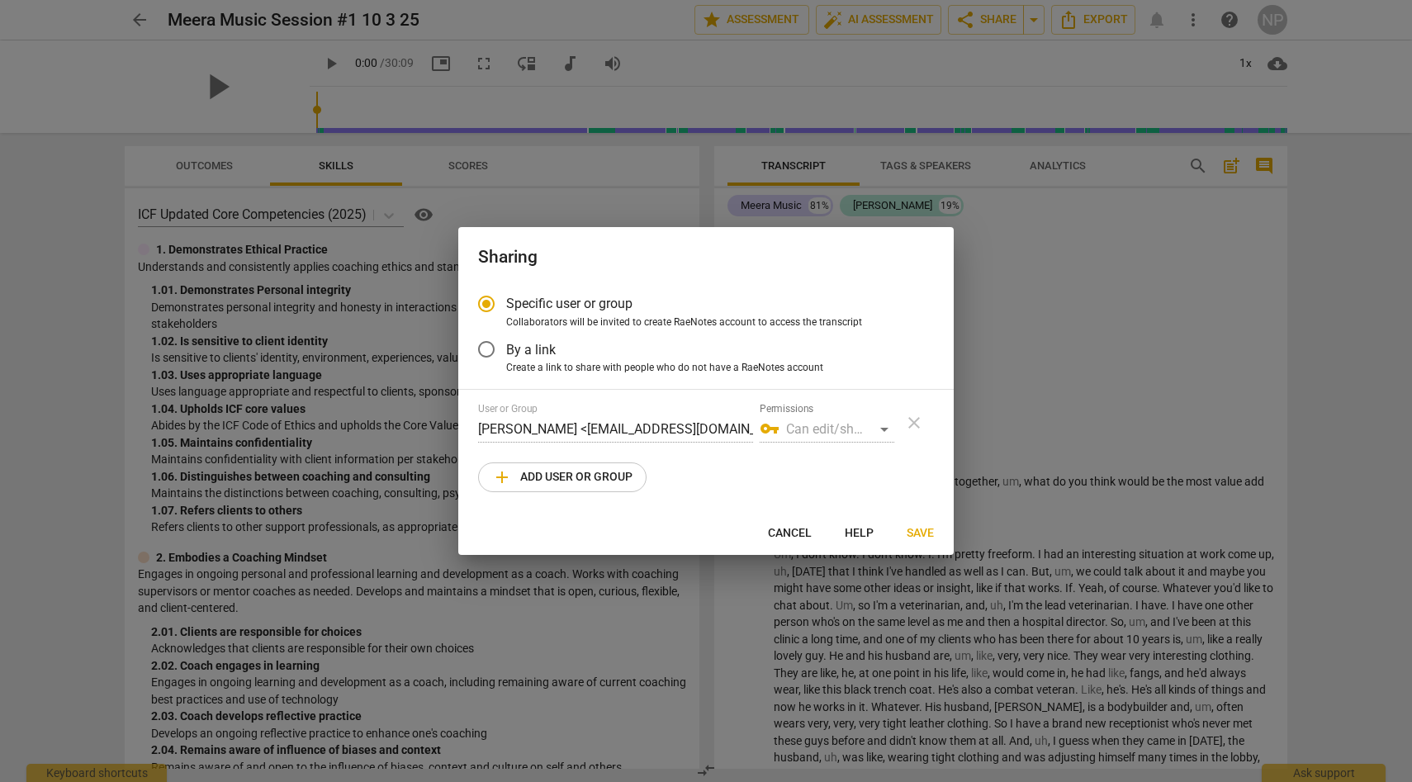
click at [821, 424] on div "vpn_key Can edit/share" at bounding box center [827, 429] width 135 height 26
click at [876, 431] on div "vpn_key Can edit/share" at bounding box center [827, 429] width 135 height 26
click at [882, 428] on div "vpn_key Can edit/share" at bounding box center [827, 429] width 135 height 26
click at [614, 476] on span "add Add user or group" at bounding box center [562, 477] width 140 height 20
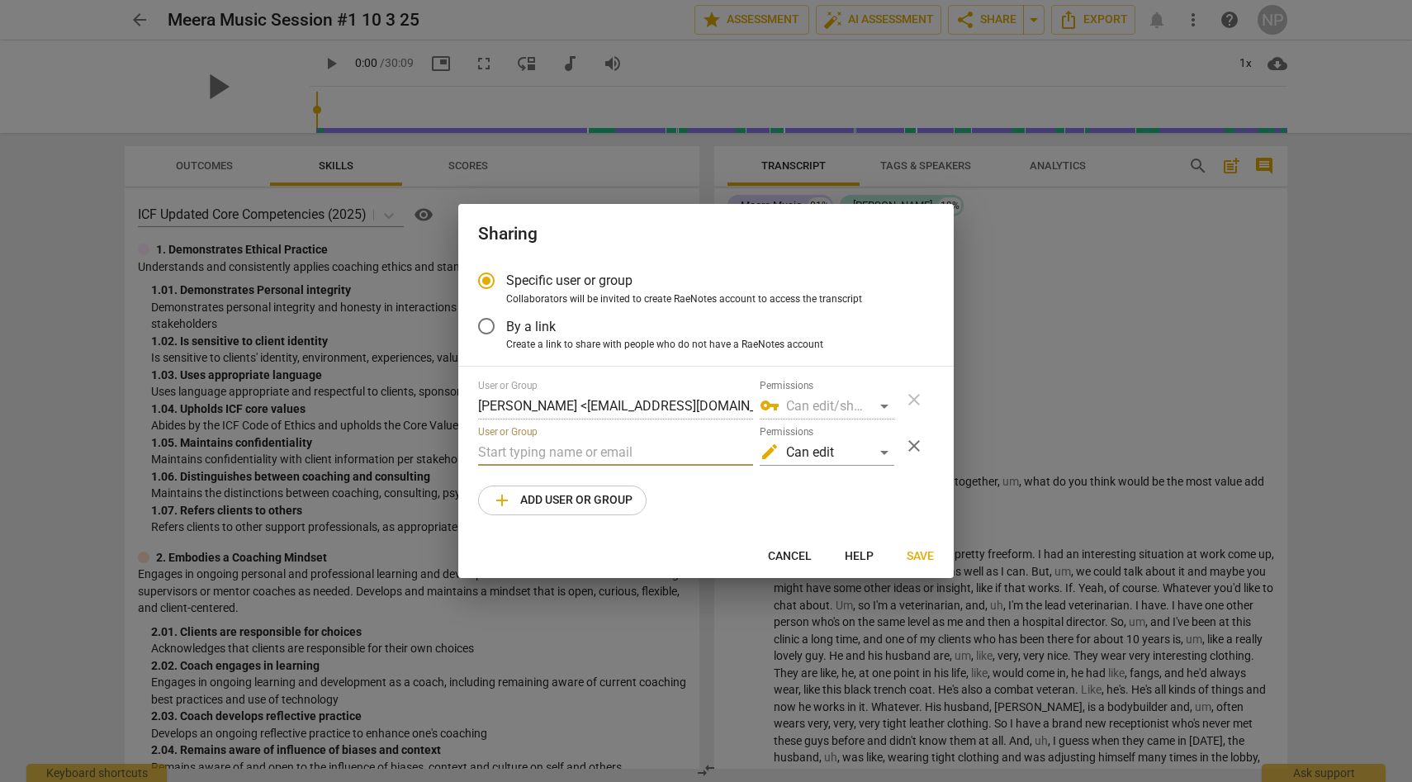
click at [656, 454] on input "text" at bounding box center [615, 452] width 275 height 26
click at [817, 454] on div "edit Can edit" at bounding box center [827, 452] width 135 height 26
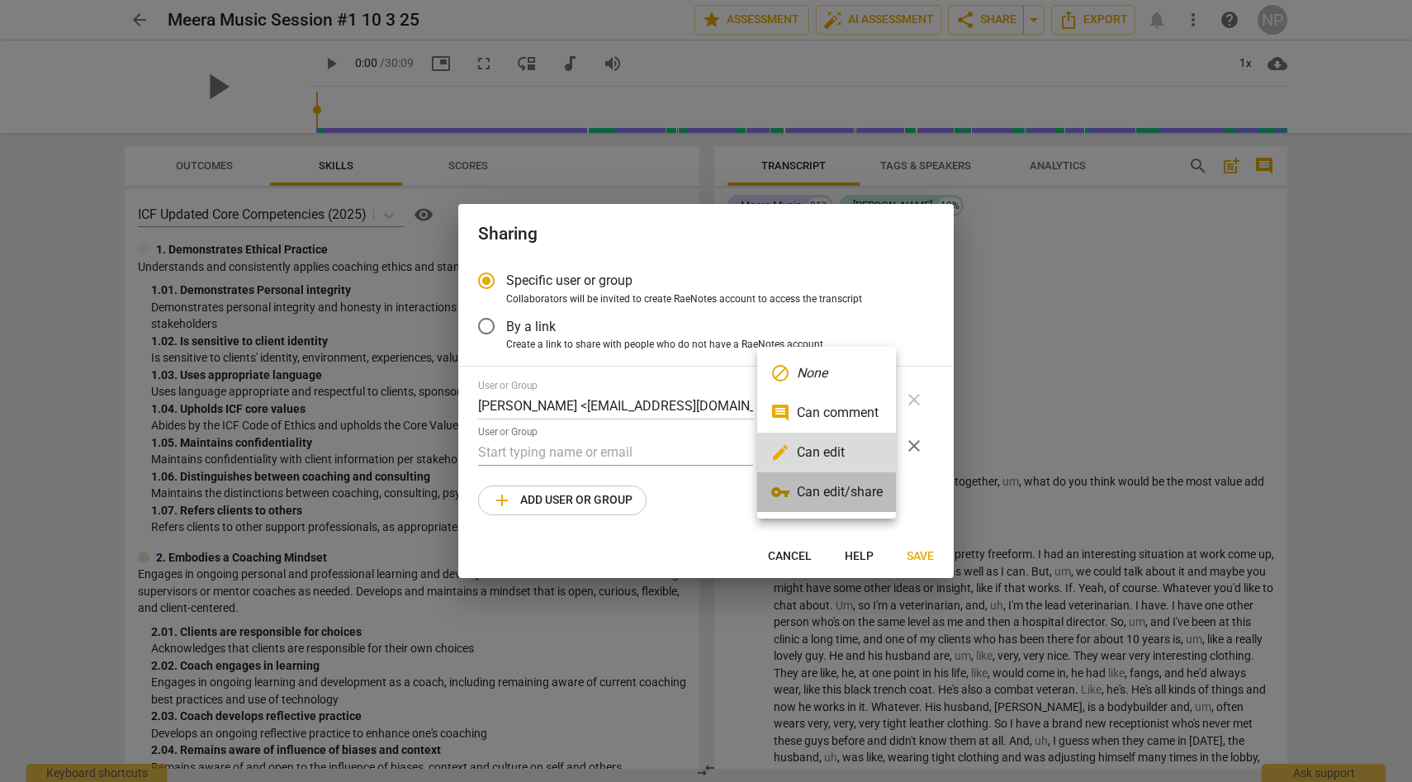
click at [819, 481] on li "vpn_key Can edit/share" at bounding box center [826, 492] width 139 height 40
radio input "false"
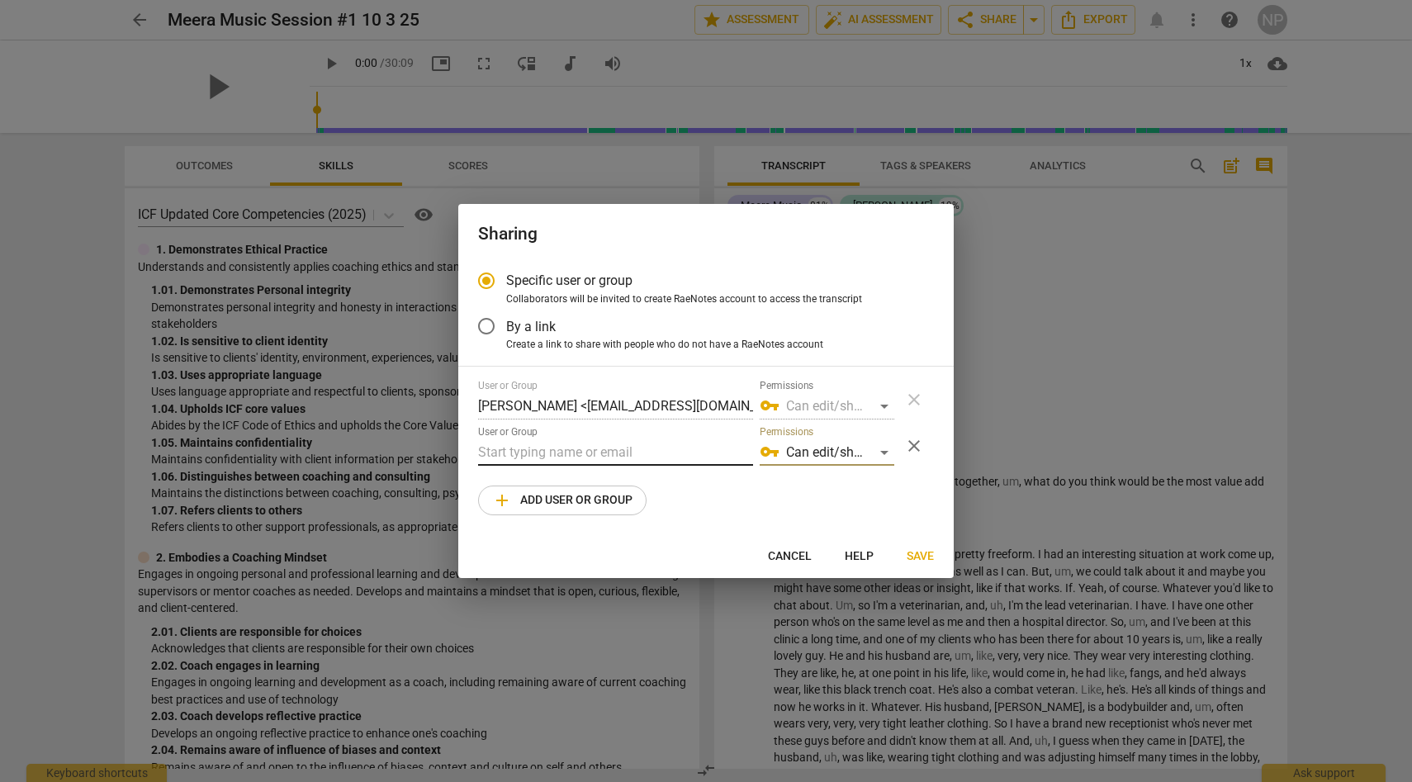
click at [686, 452] on input "text" at bounding box center [615, 452] width 275 height 26
click at [534, 447] on input "text" at bounding box center [615, 452] width 275 height 26
paste input "[EMAIL_ADDRESS][DOMAIN_NAME]"
drag, startPoint x: 506, startPoint y: 455, endPoint x: 440, endPoint y: 455, distance: 66.1
click at [440, 455] on div "Sharing Specific user or group Collaborators will be invited to create RaeNotes…" at bounding box center [706, 391] width 1412 height 782
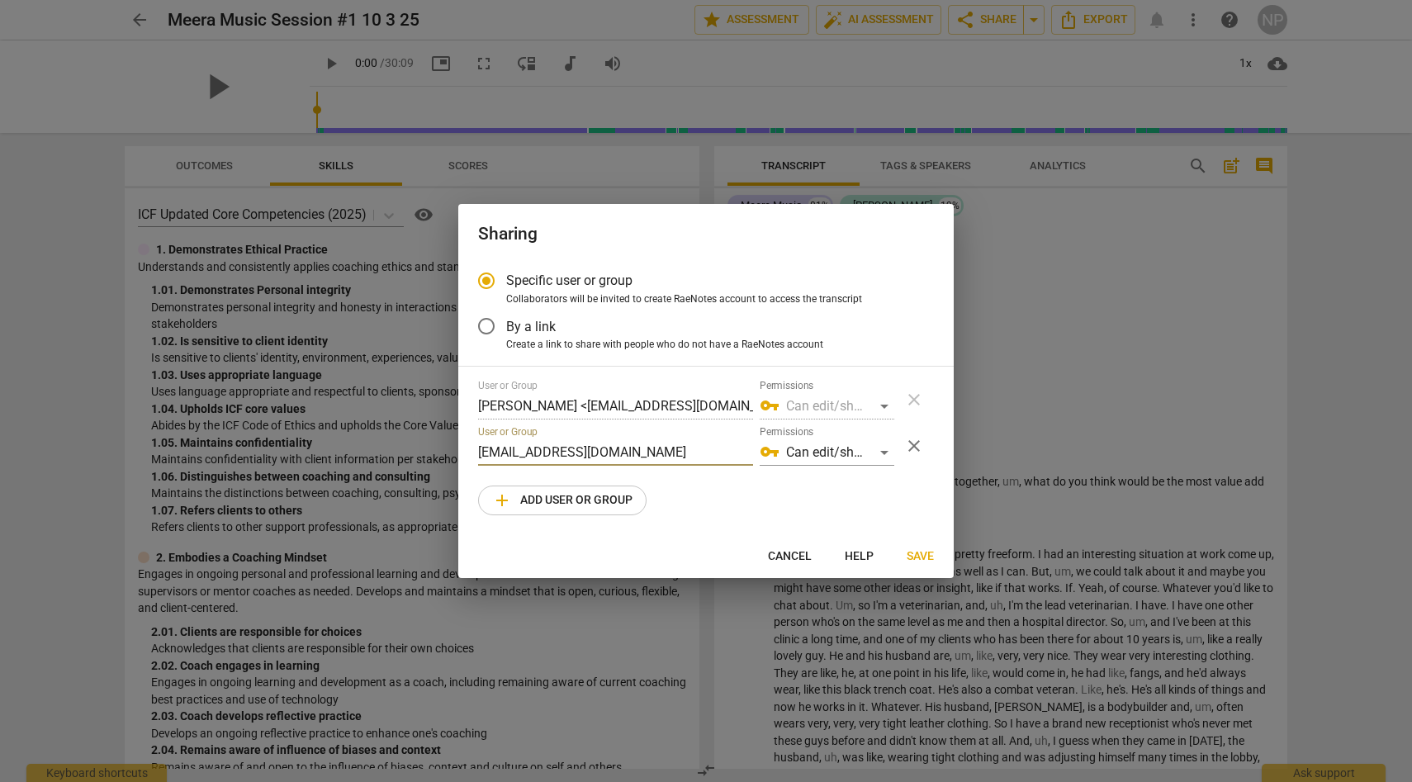
type input "[EMAIL_ADDRESS][DOMAIN_NAME]"
click at [836, 486] on div "User or Group [PERSON_NAME] <[EMAIL_ADDRESS][DOMAIN_NAME]> Permissions vpn_key …" at bounding box center [706, 447] width 456 height 135
click at [620, 495] on span "add Add user or group" at bounding box center [562, 500] width 140 height 20
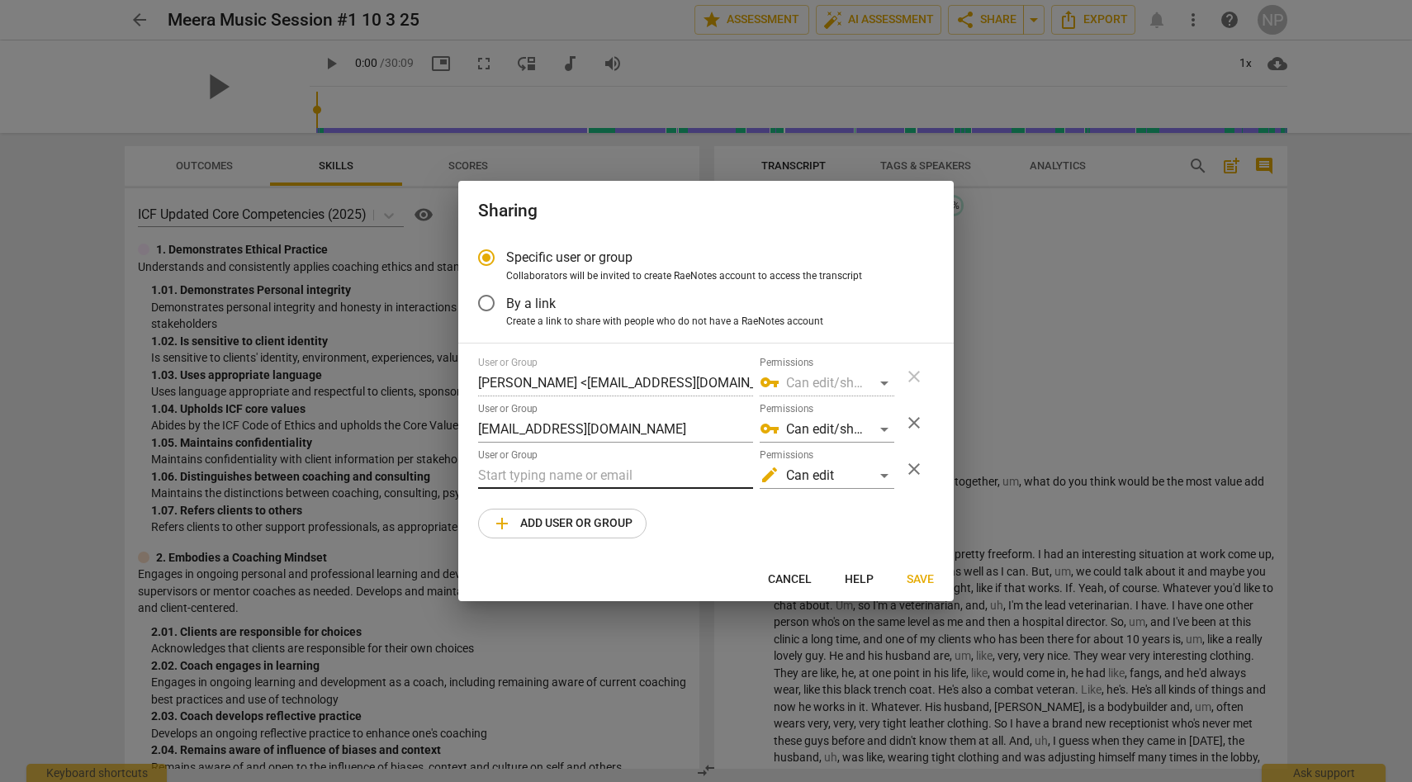
click at [636, 462] on input "text" at bounding box center [615, 475] width 275 height 26
click at [713, 535] on div "User or Group [PERSON_NAME] <[EMAIL_ADDRESS][DOMAIN_NAME]> Permissions vpn_key …" at bounding box center [706, 448] width 456 height 182
click at [921, 462] on span "close" at bounding box center [914, 469] width 20 height 20
radio input "false"
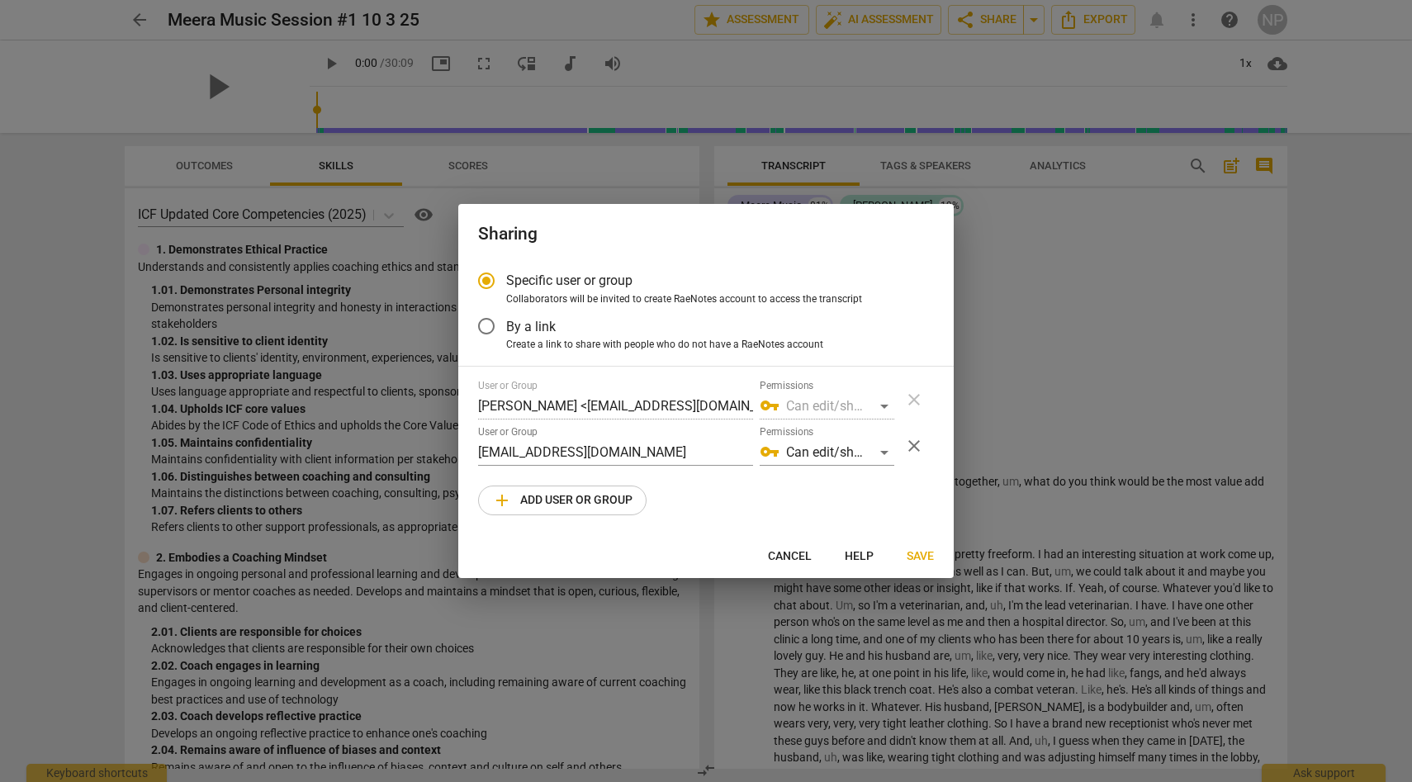
click at [928, 556] on span "Save" at bounding box center [920, 556] width 27 height 17
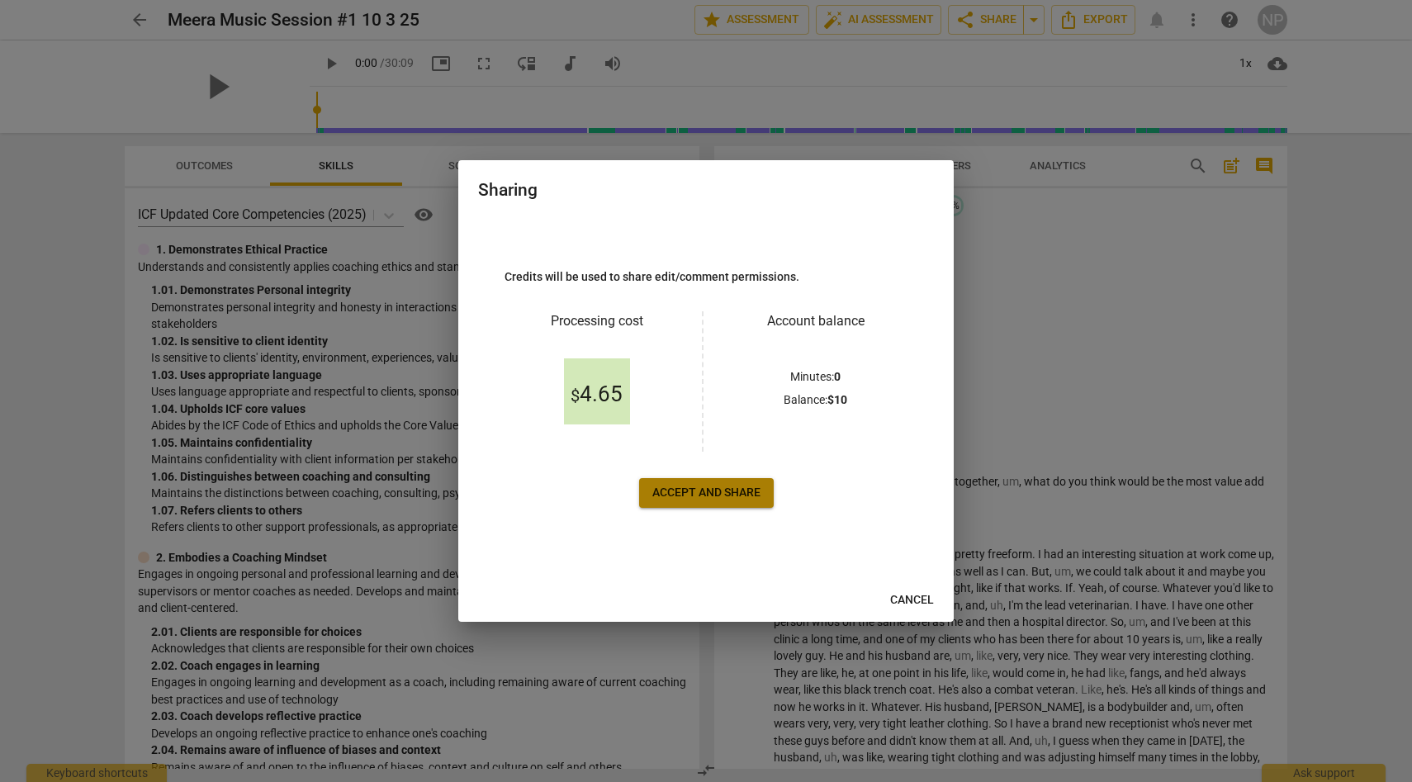
click at [721, 500] on span "Accept and share" at bounding box center [706, 493] width 108 height 17
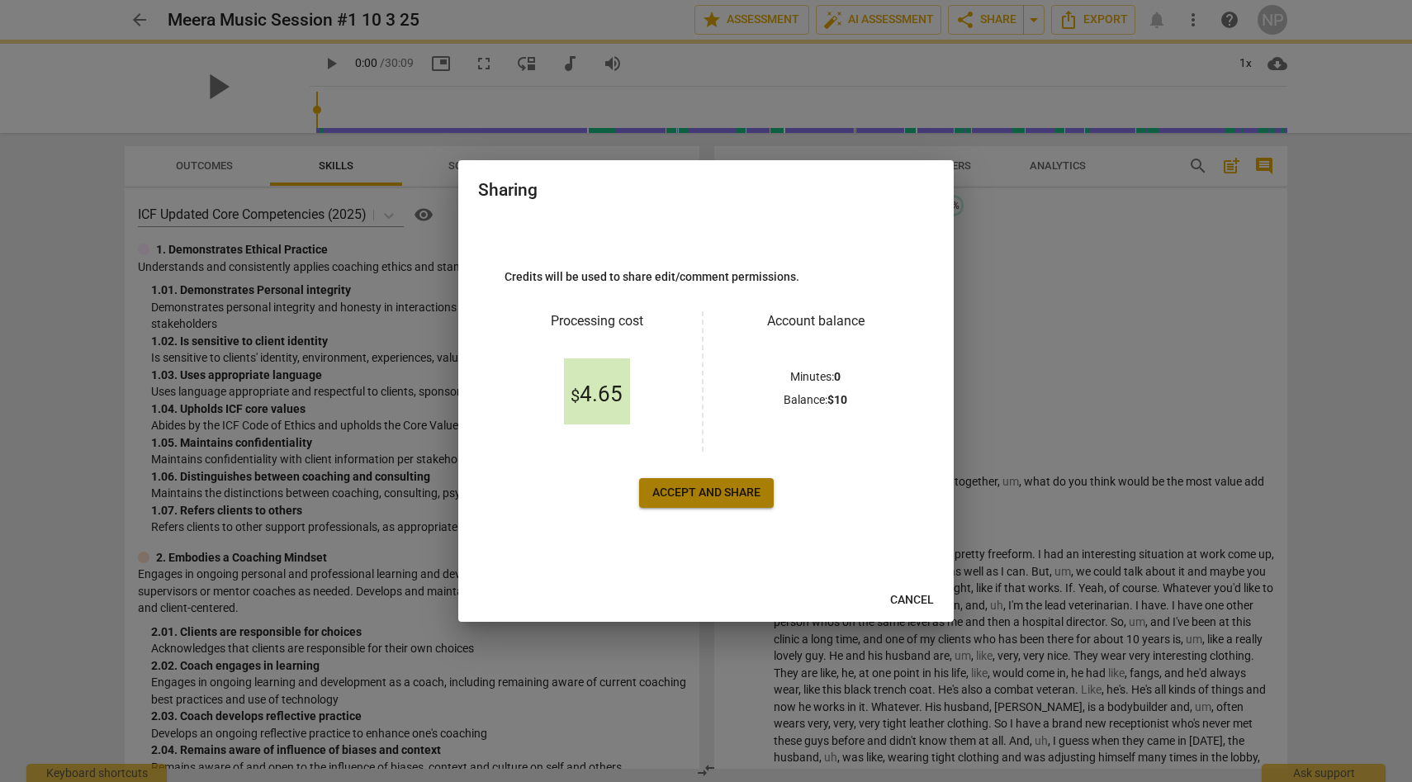
click at [721, 500] on span "Accept and share" at bounding box center [706, 493] width 108 height 17
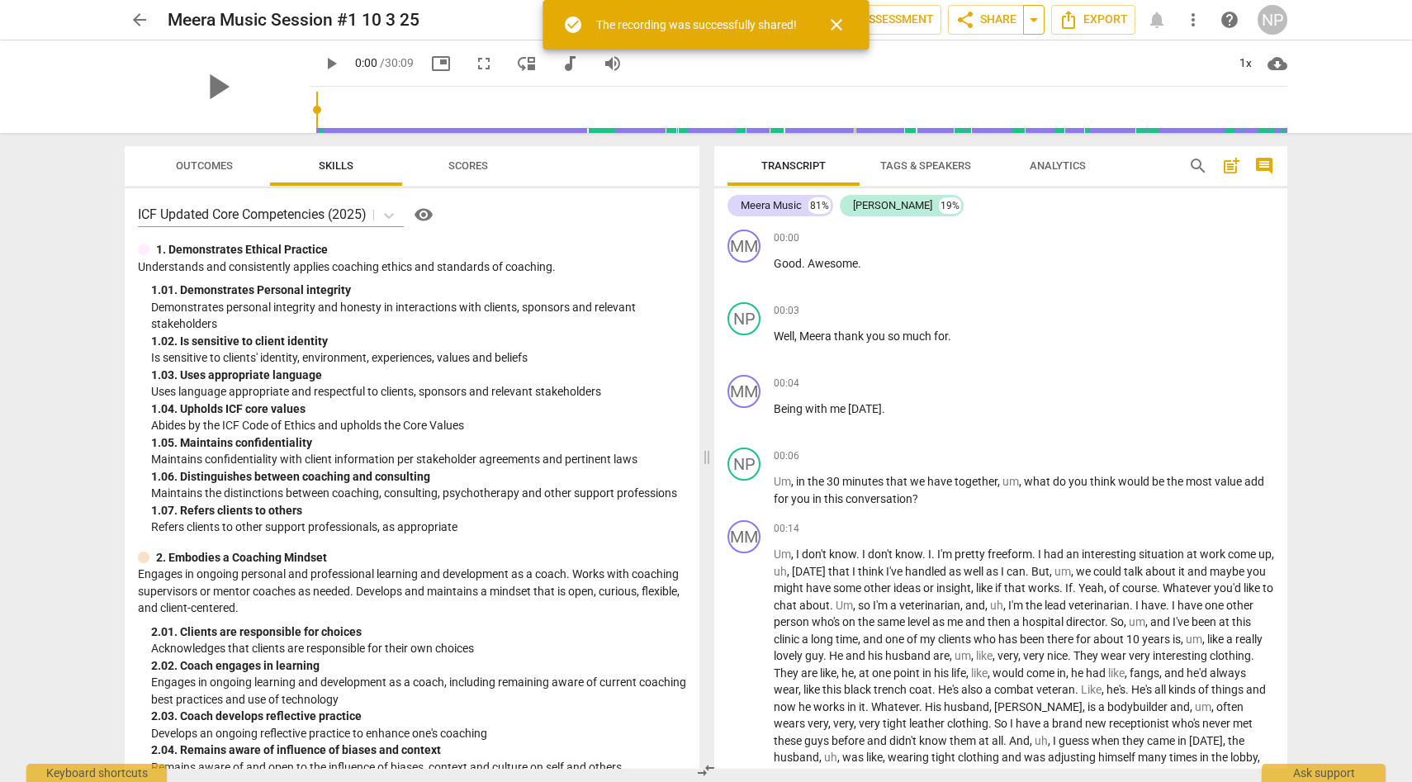
click at [1042, 19] on span "arrow_drop_down" at bounding box center [1034, 20] width 20 height 20
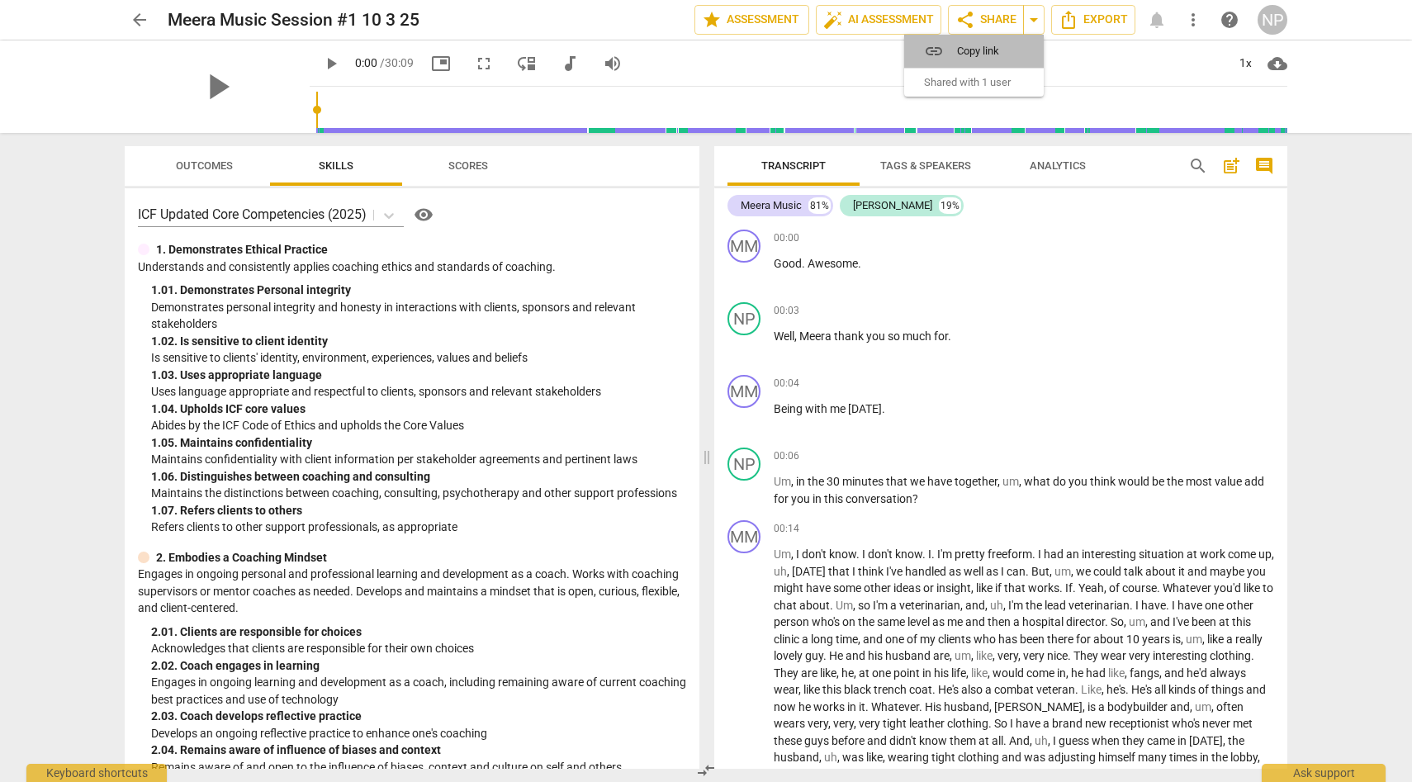
click at [978, 51] on span "Copy link" at bounding box center [984, 51] width 54 height 16
